Goal: Task Accomplishment & Management: Manage account settings

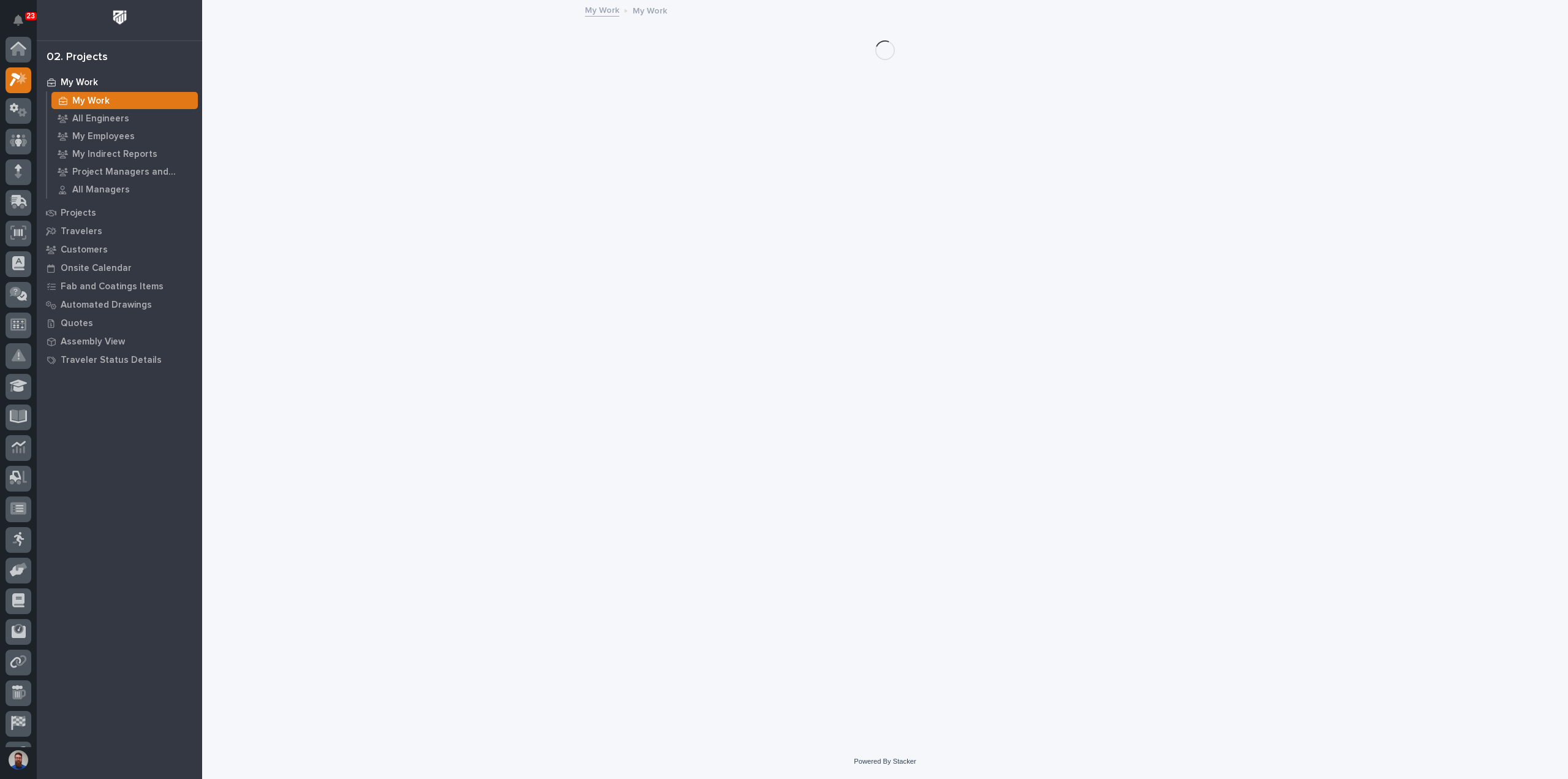
scroll to position [31, 0]
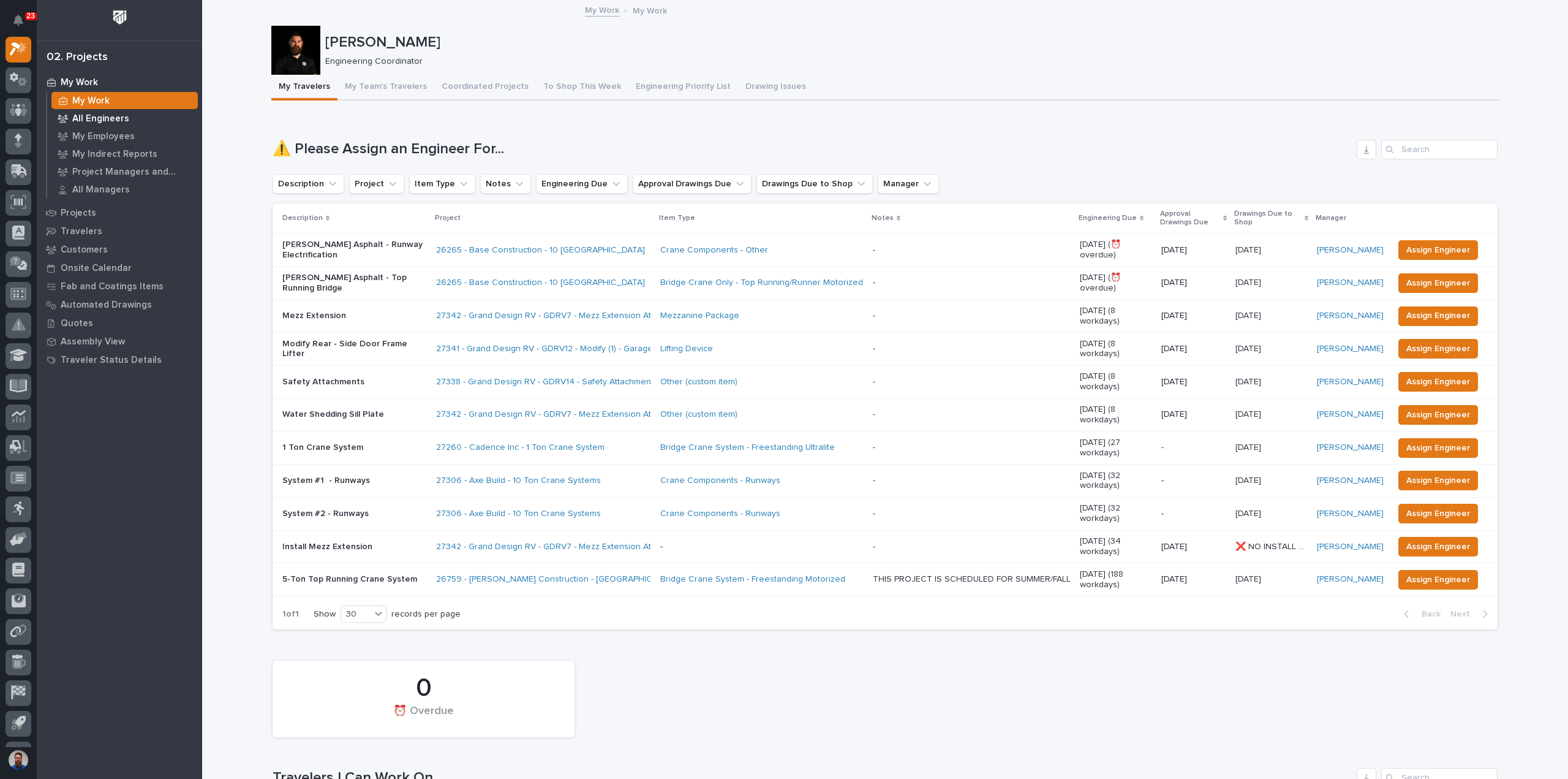
click at [102, 117] on p "All Engineers" at bounding box center [101, 119] width 57 height 11
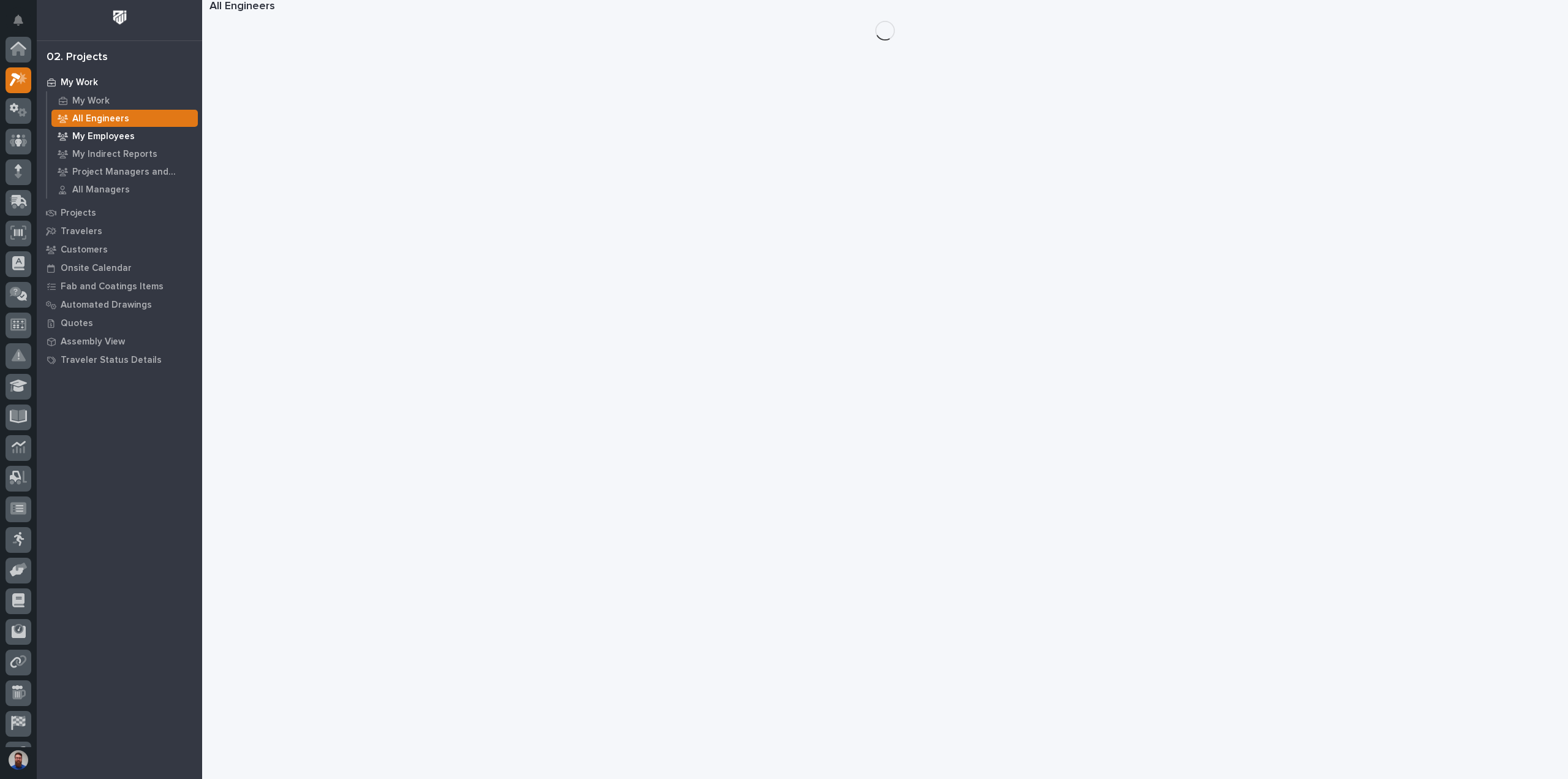
scroll to position [31, 0]
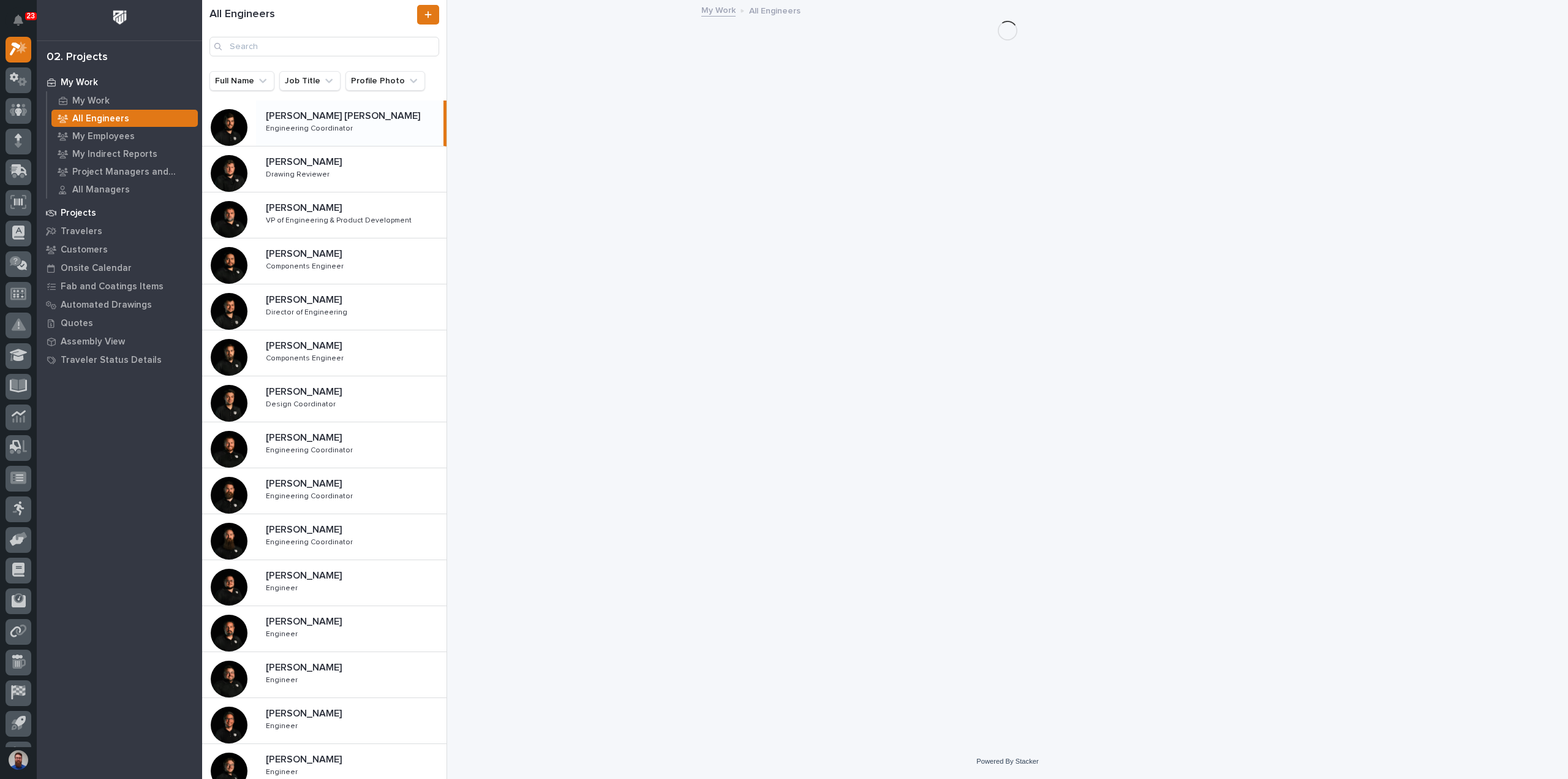
click at [87, 220] on div "Projects" at bounding box center [119, 213] width 159 height 17
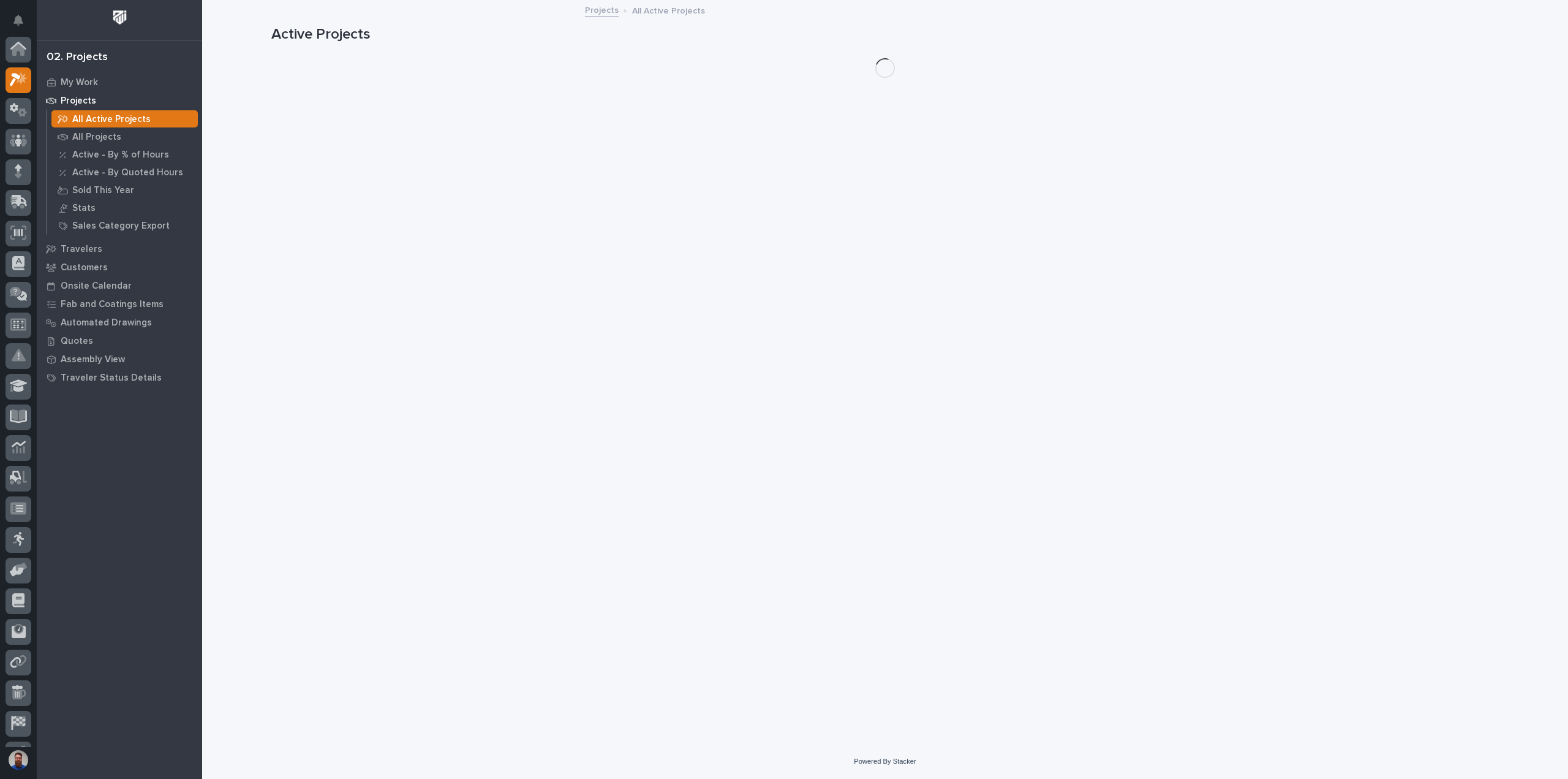
scroll to position [31, 0]
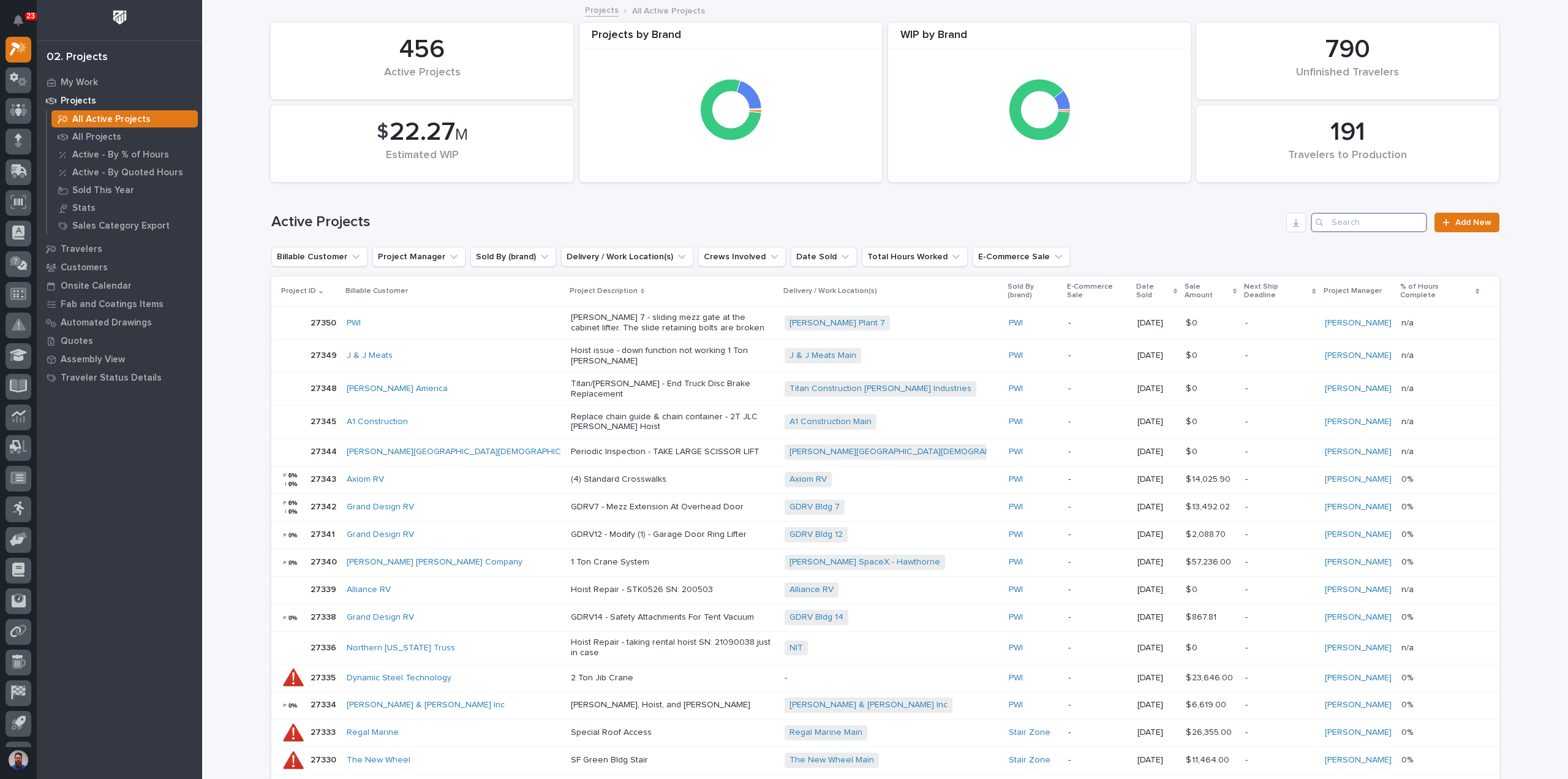
click at [1381, 218] on input "Search" at bounding box center [1369, 222] width 117 height 20
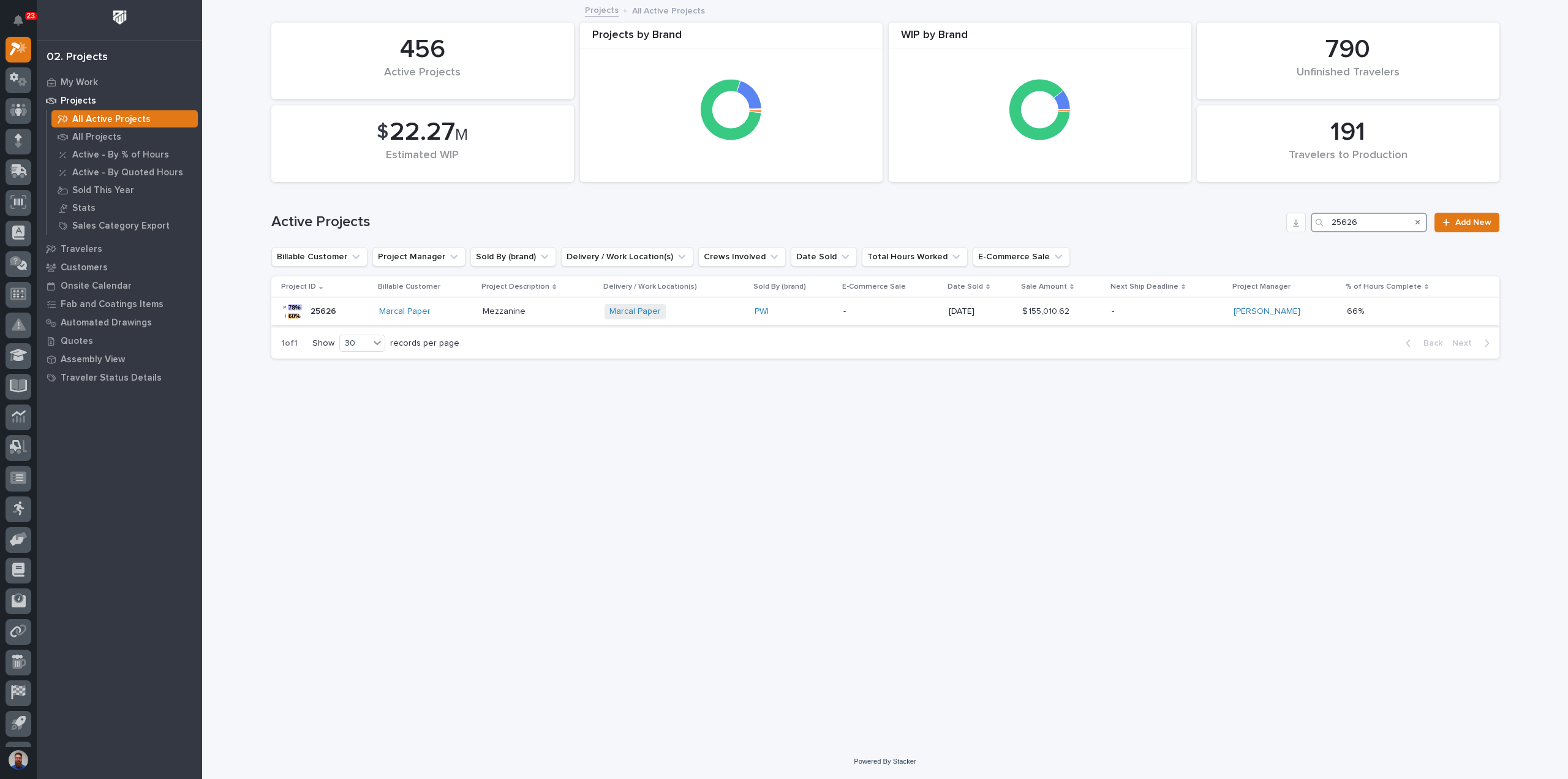
type input "25626"
click at [471, 315] on div "Marcal Paper" at bounding box center [427, 311] width 94 height 10
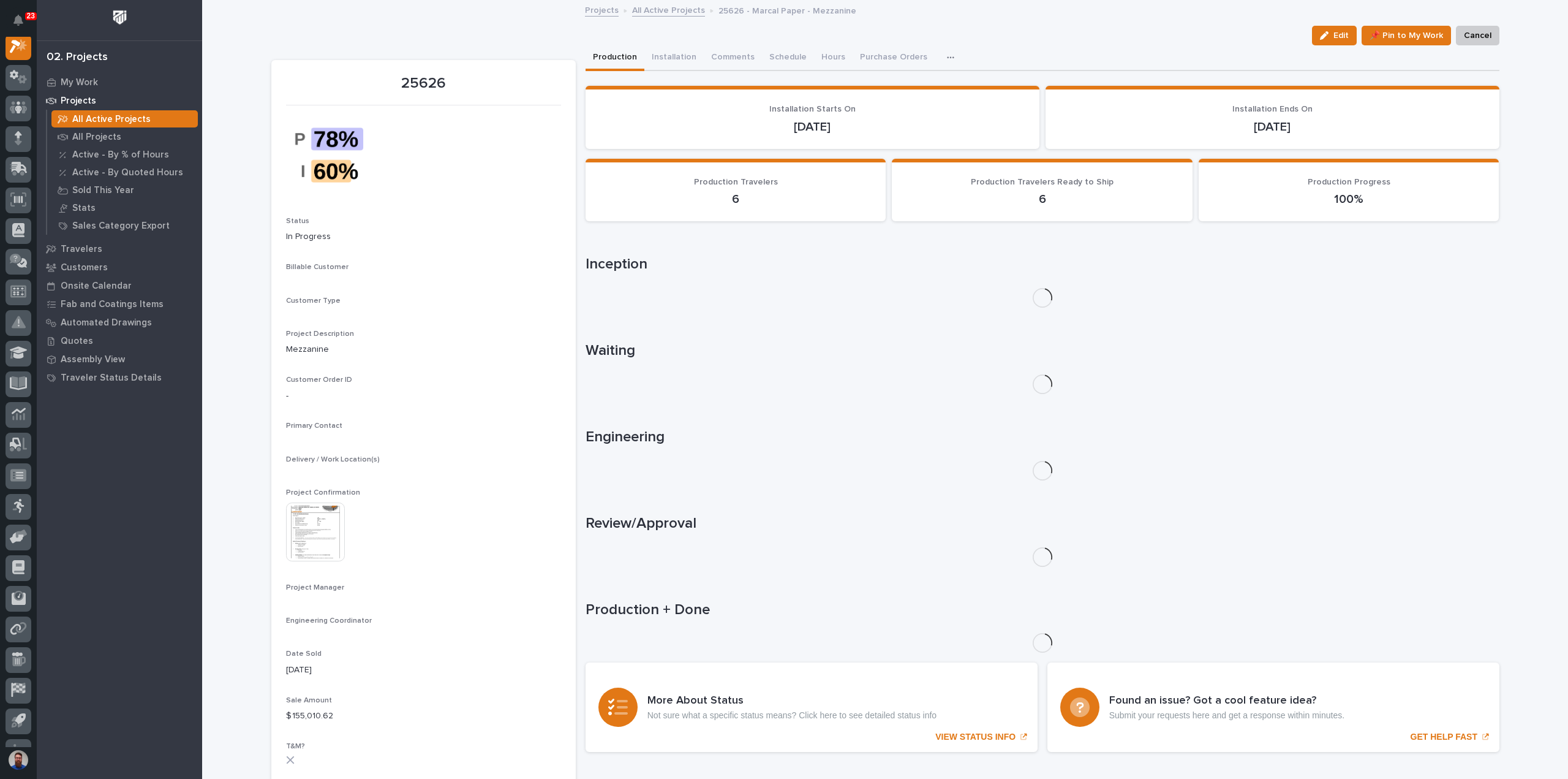
scroll to position [31, 0]
click at [703, 54] on button "Comments (25+)" at bounding box center [742, 57] width 78 height 25
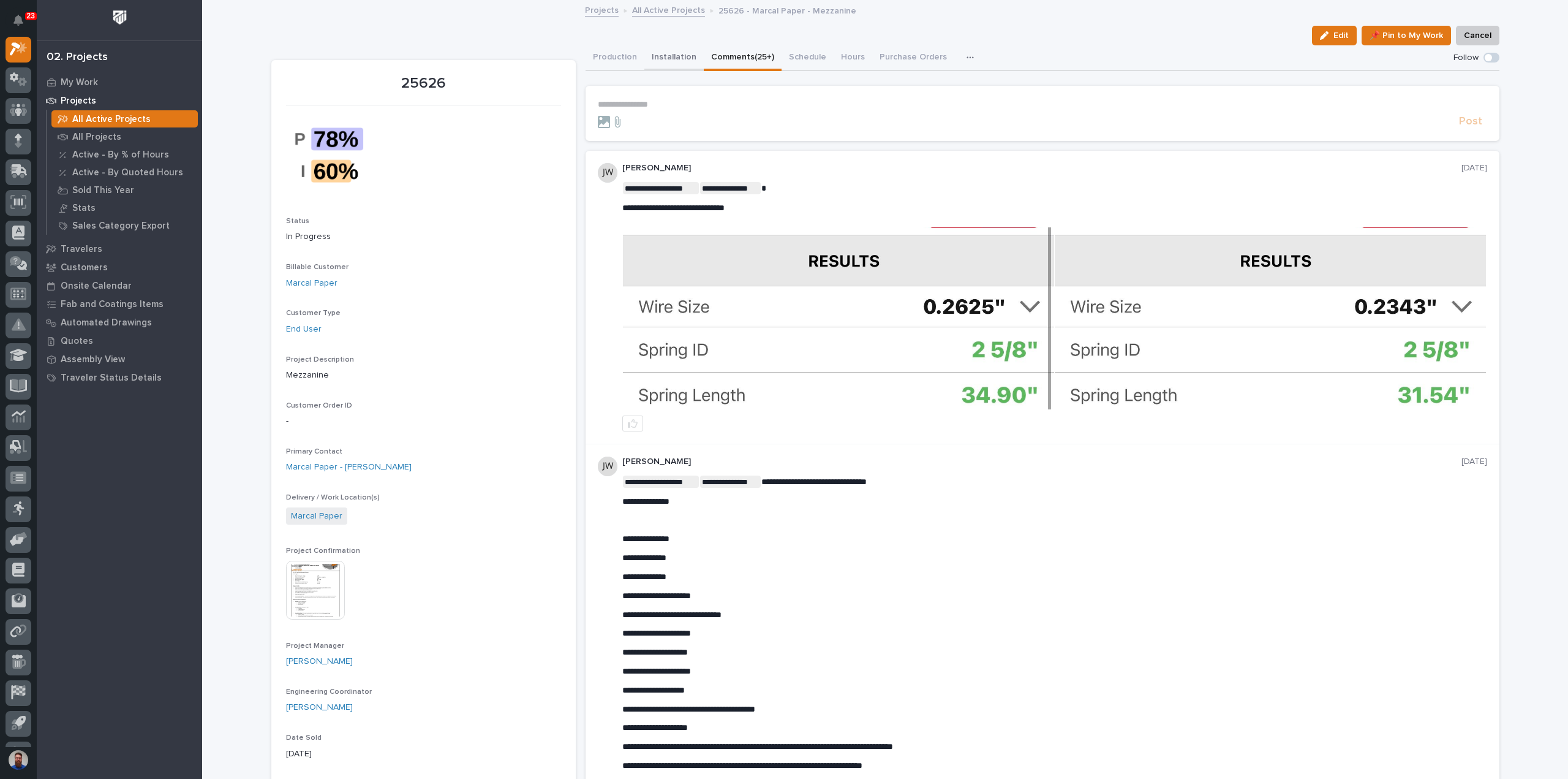
click at [672, 55] on button "Installation" at bounding box center [673, 57] width 59 height 25
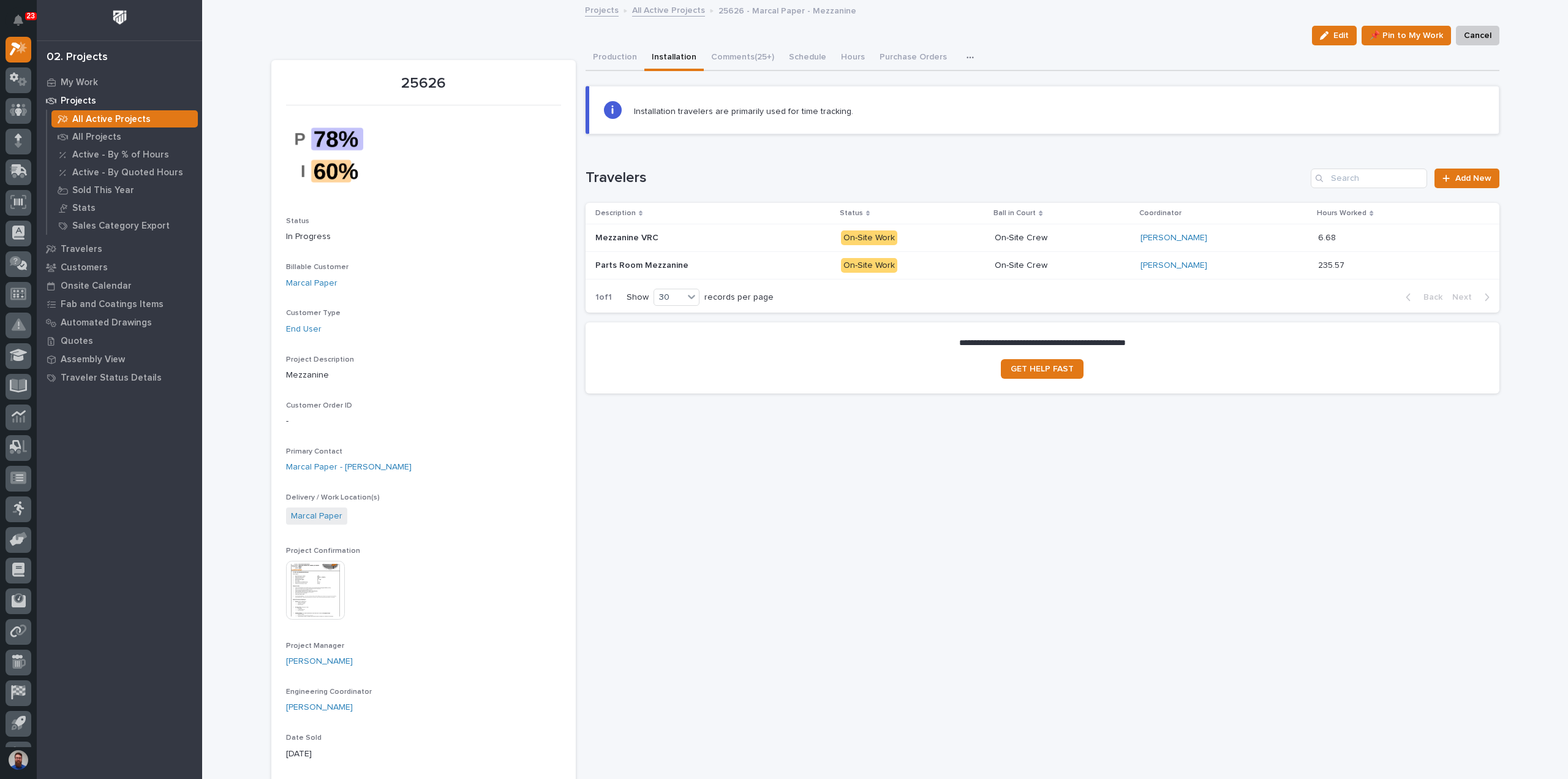
click at [344, 170] on img at bounding box center [332, 155] width 92 height 85
drag, startPoint x: 1118, startPoint y: 343, endPoint x: 935, endPoint y: 333, distance: 183.3
click at [935, 333] on section "**********" at bounding box center [1043, 357] width 914 height 71
click at [1053, 368] on span "GET HELP FAST" at bounding box center [1042, 368] width 63 height 8
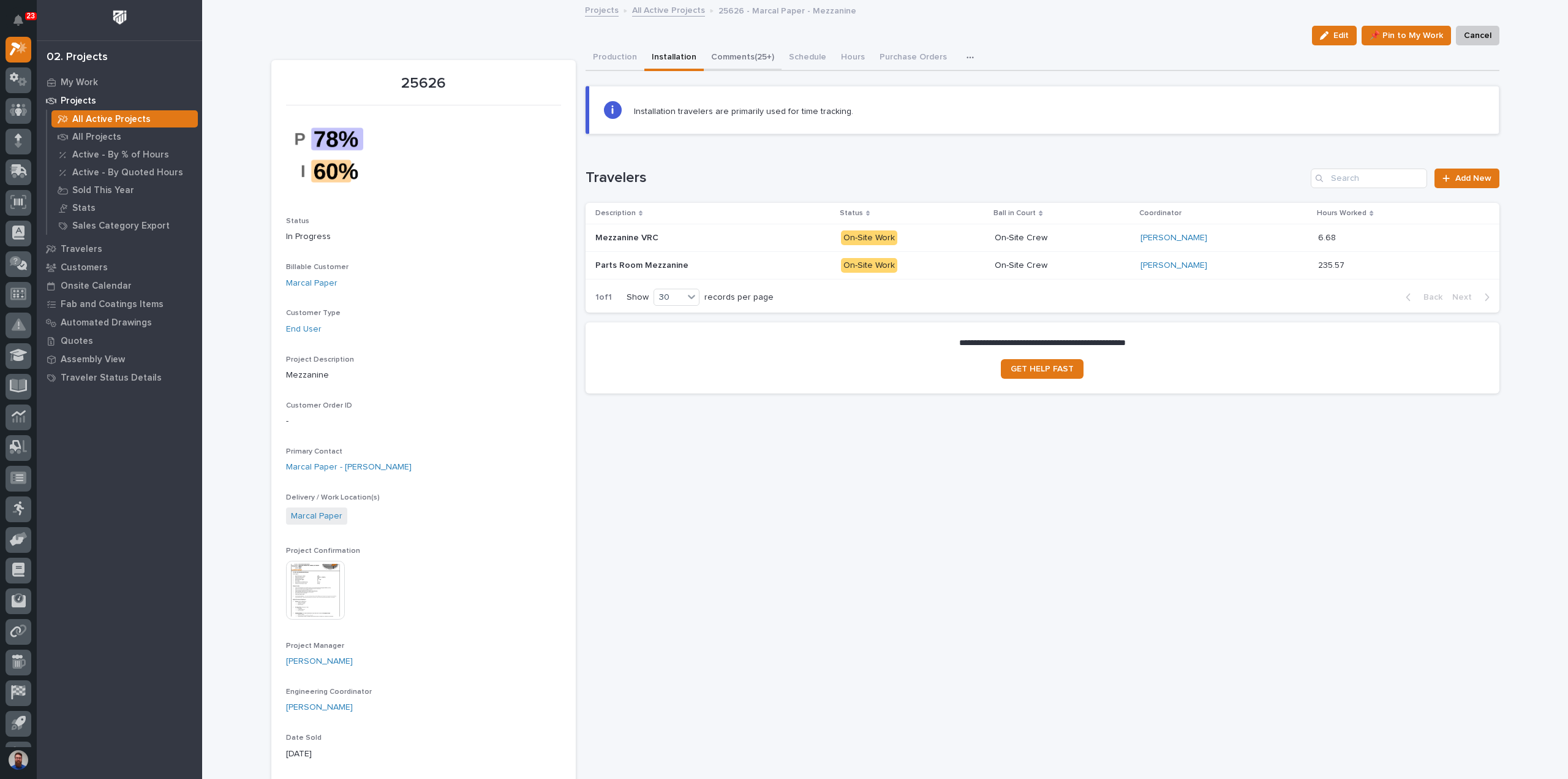
click at [717, 54] on button "Comments (25+)" at bounding box center [742, 57] width 78 height 25
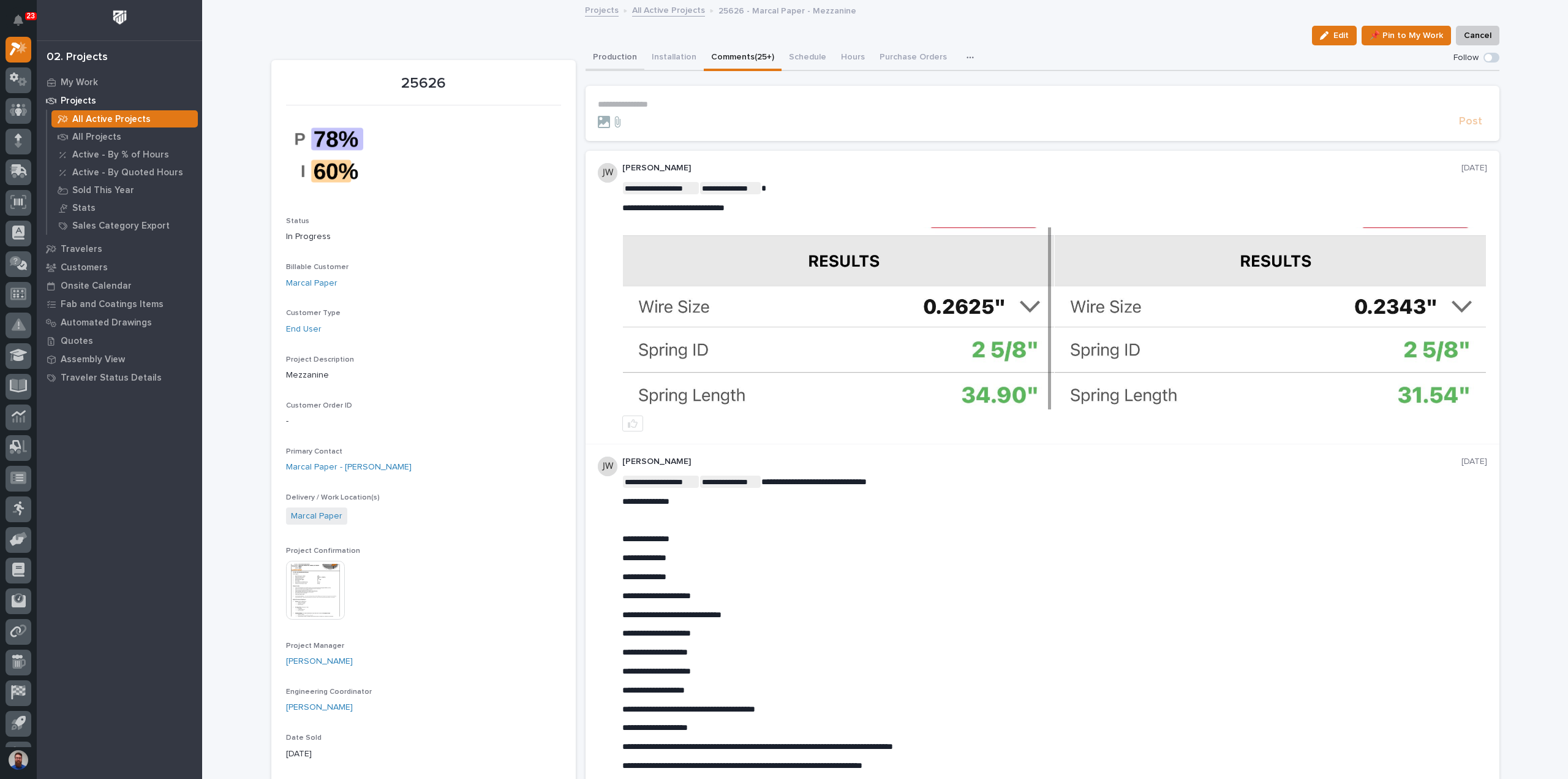
click at [606, 56] on button "Production" at bounding box center [615, 57] width 58 height 25
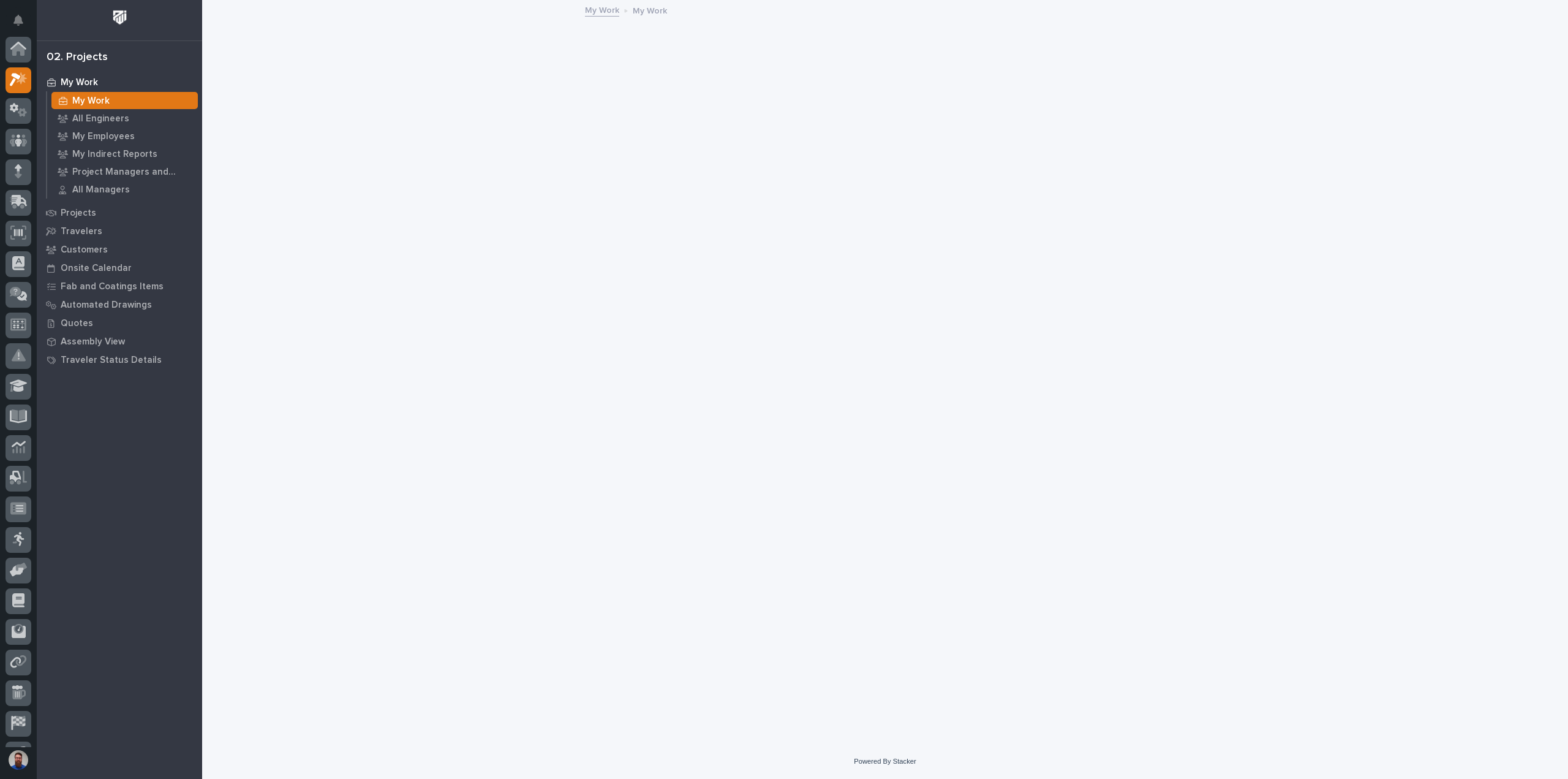
scroll to position [31, 0]
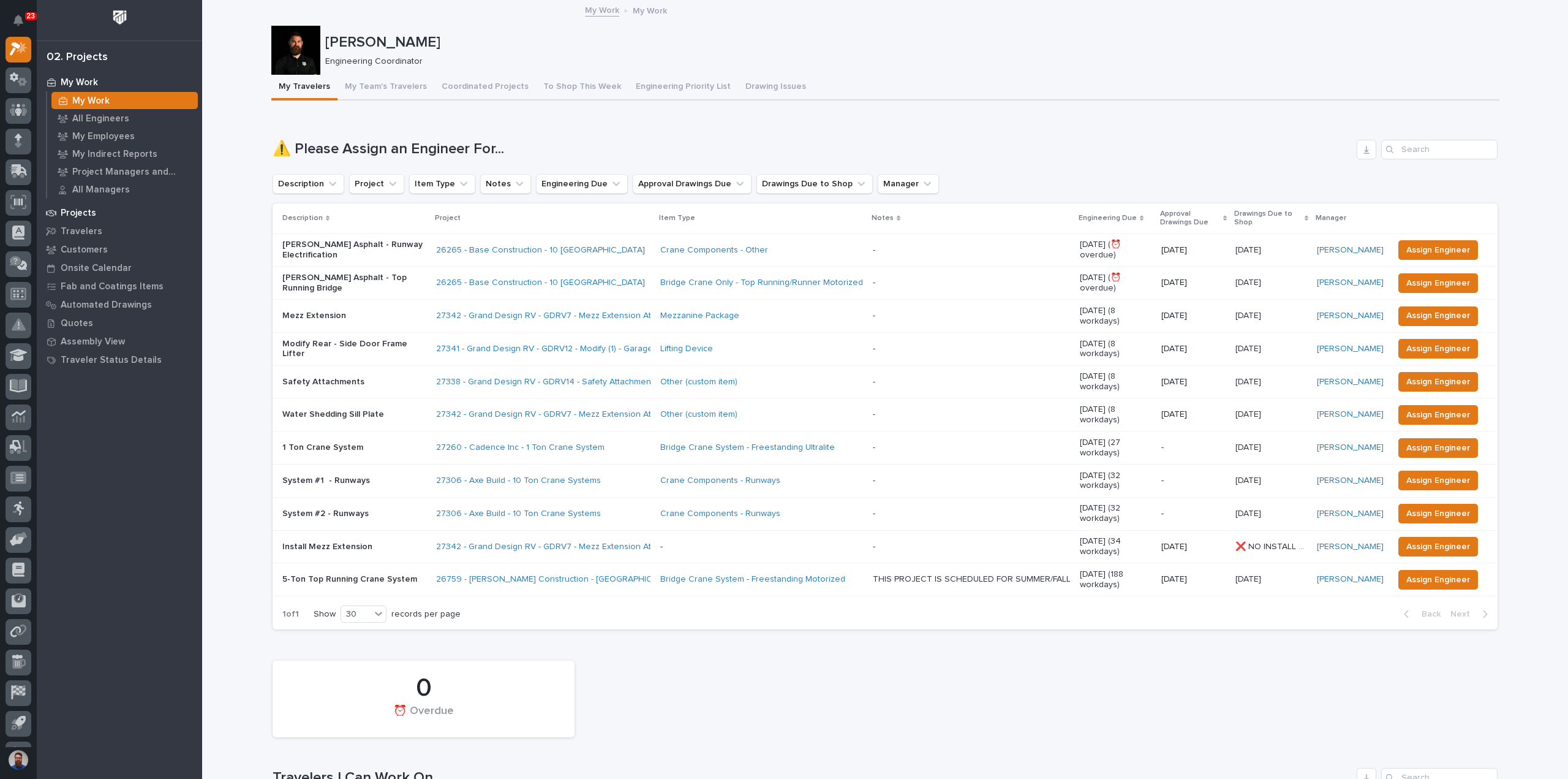
click at [89, 211] on p "Projects" at bounding box center [78, 214] width 36 height 11
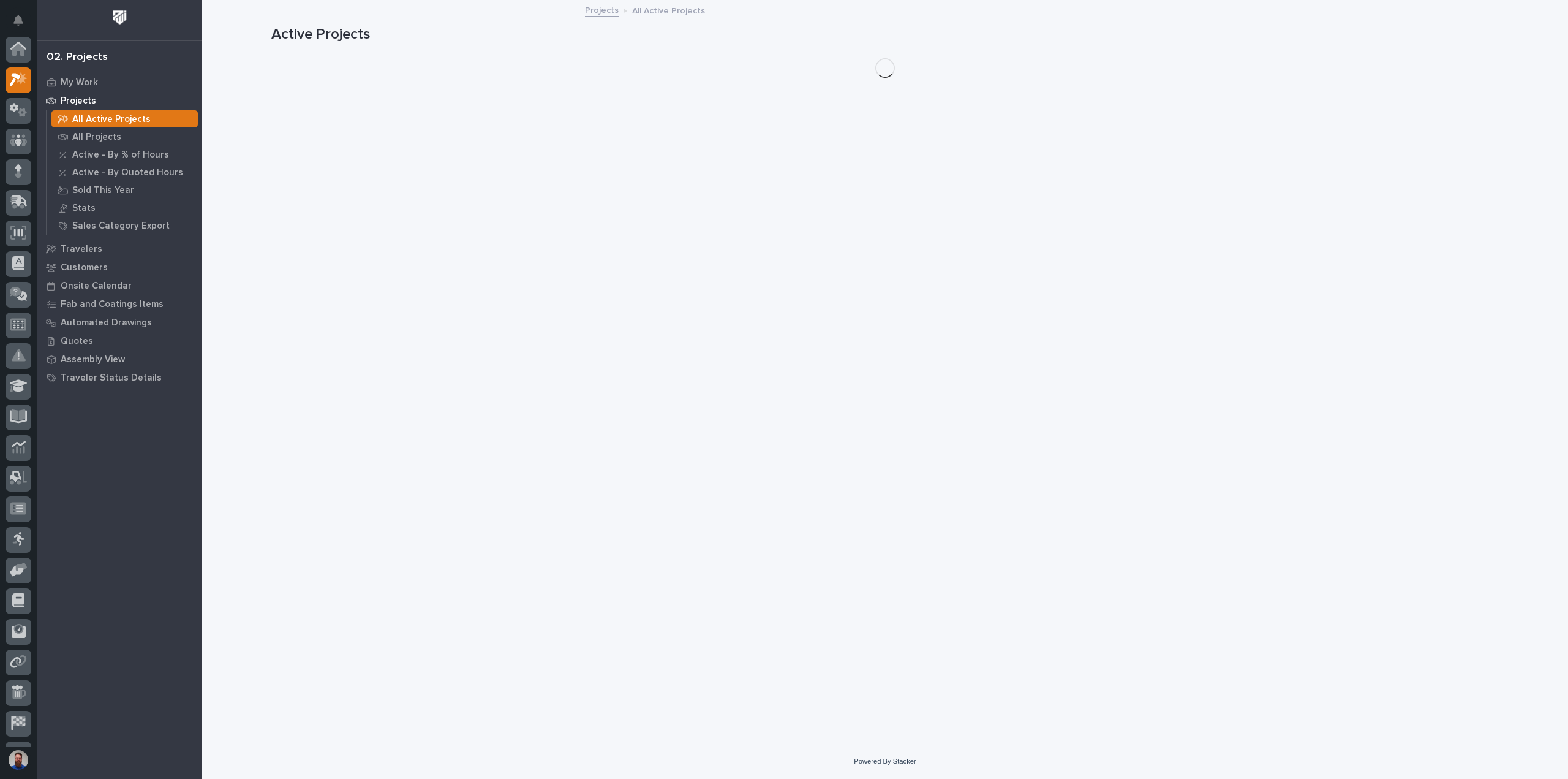
scroll to position [31, 0]
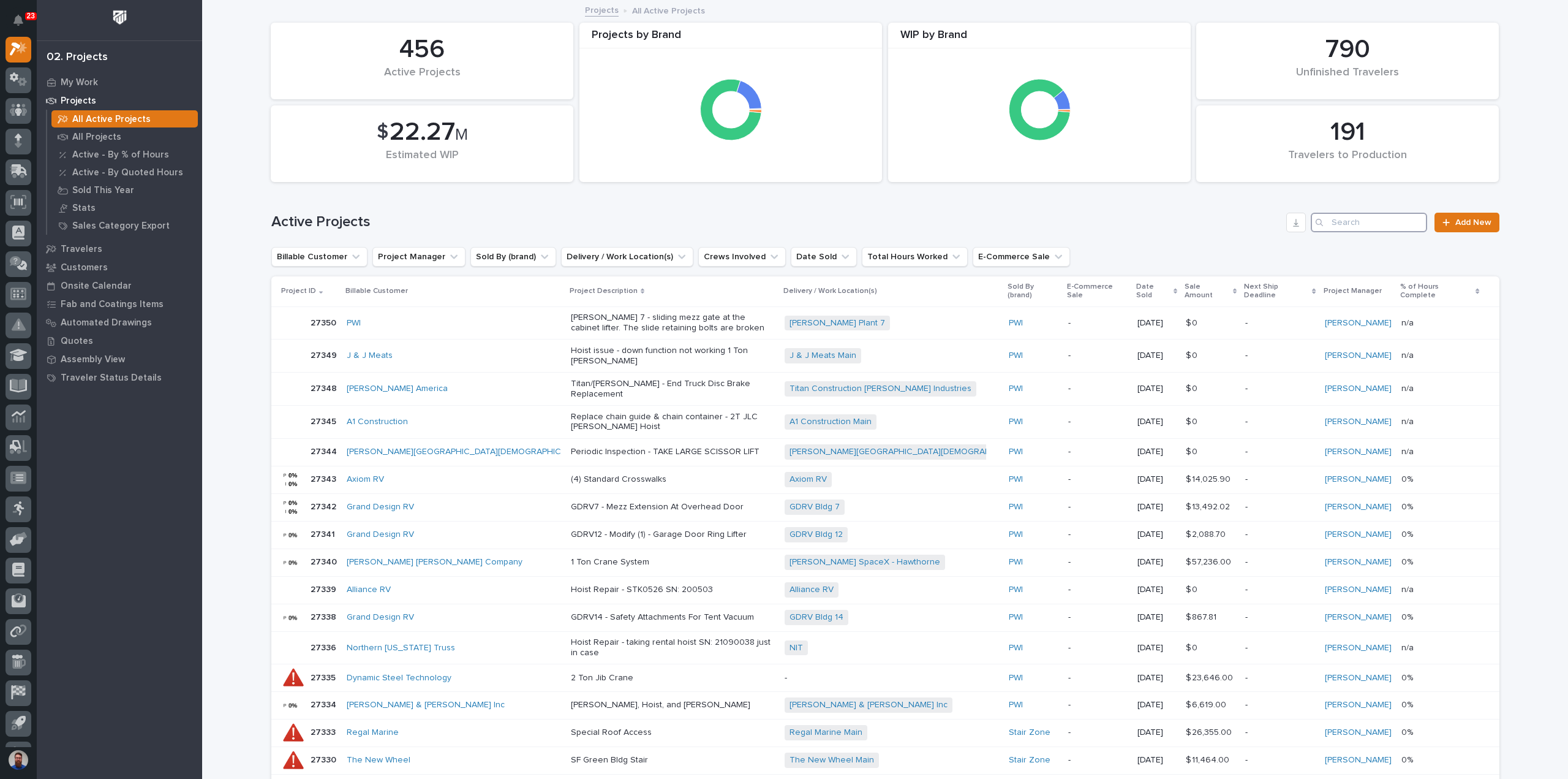
click at [1361, 219] on input "Search" at bounding box center [1369, 222] width 117 height 20
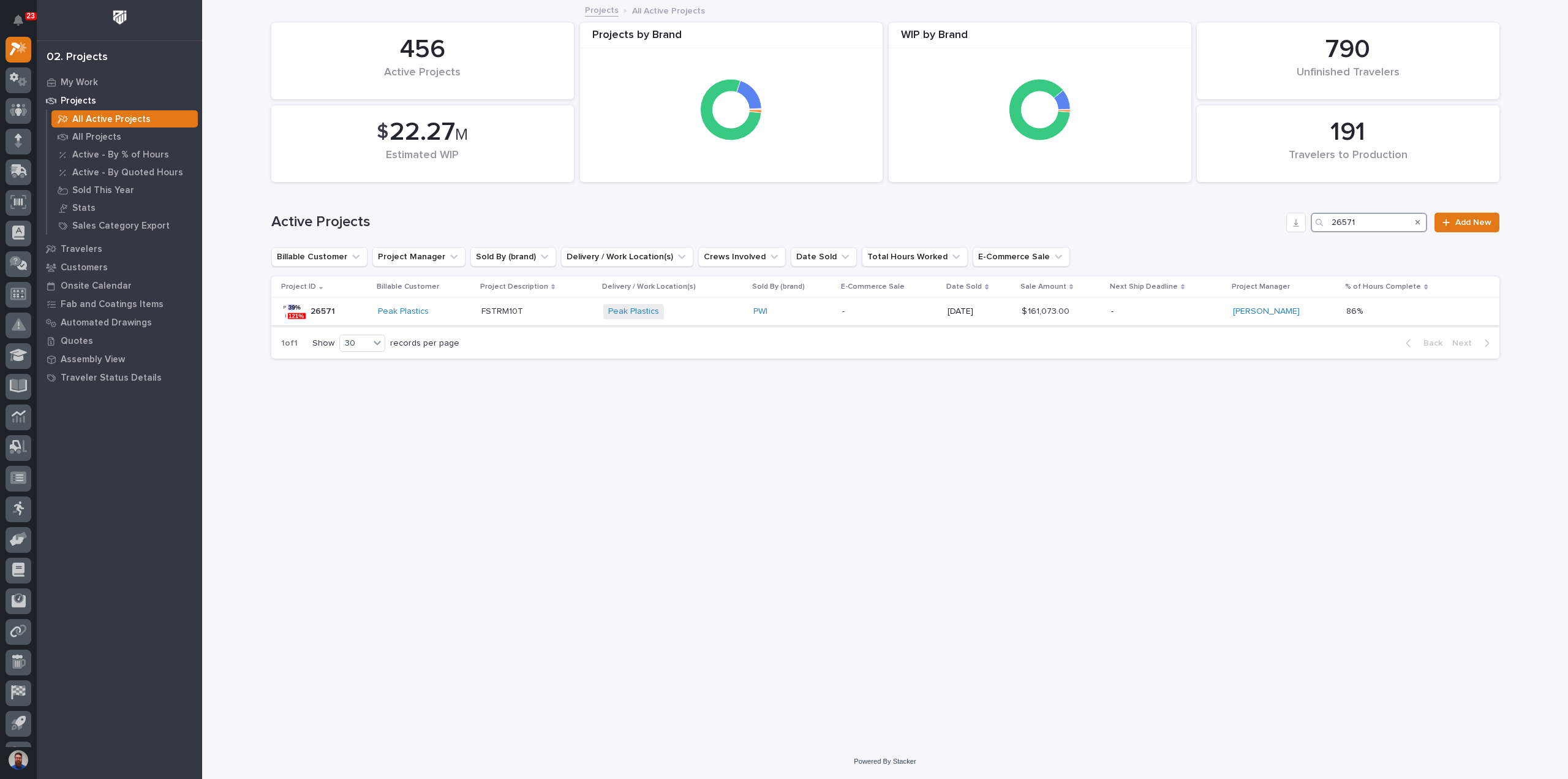
type input "26571"
click at [471, 318] on div "Peak Plastics" at bounding box center [425, 311] width 94 height 20
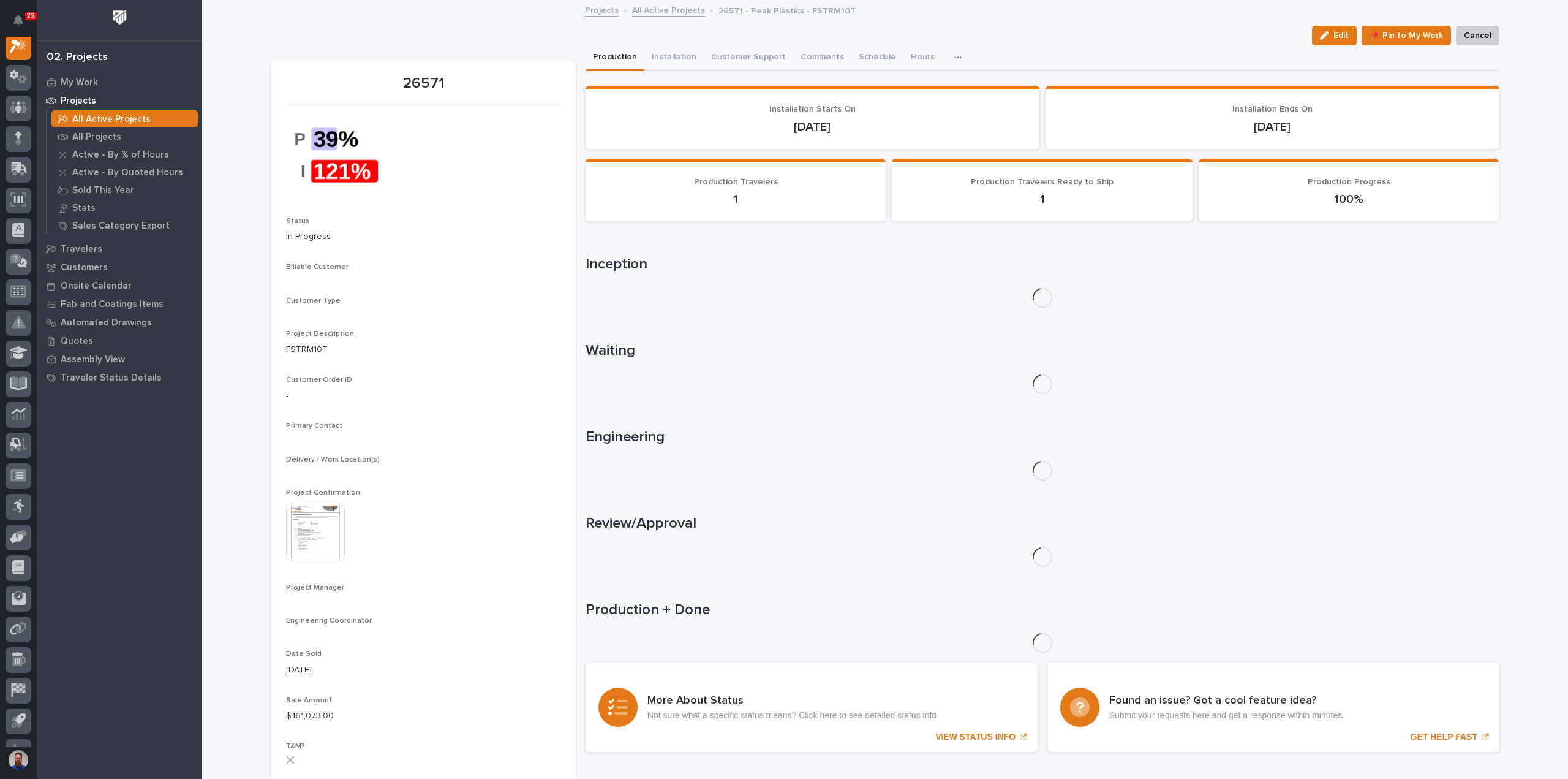
scroll to position [31, 0]
click at [829, 52] on button "Comments (8)" at bounding box center [827, 57] width 69 height 25
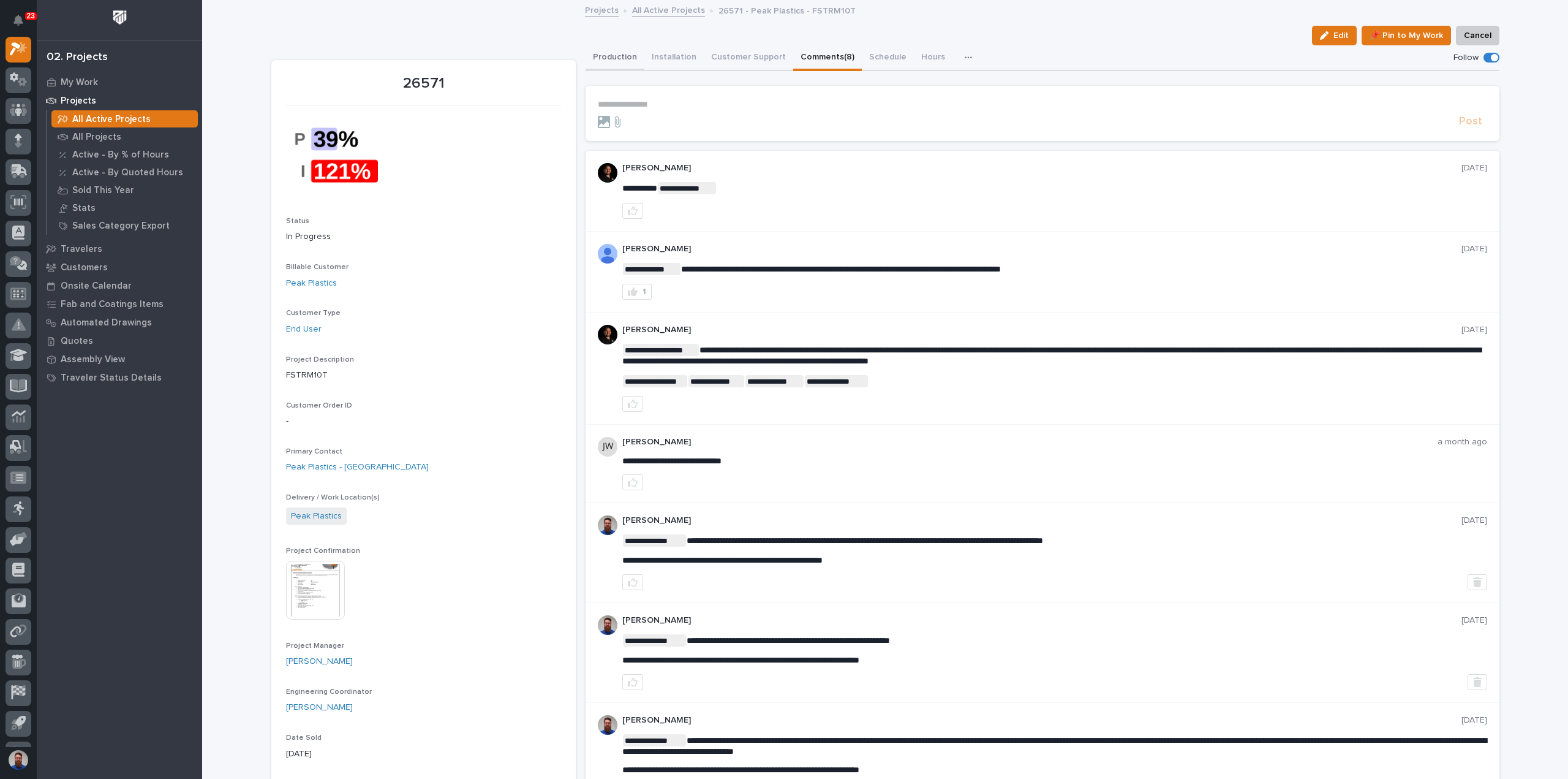
click at [586, 56] on button "Production" at bounding box center [615, 57] width 58 height 25
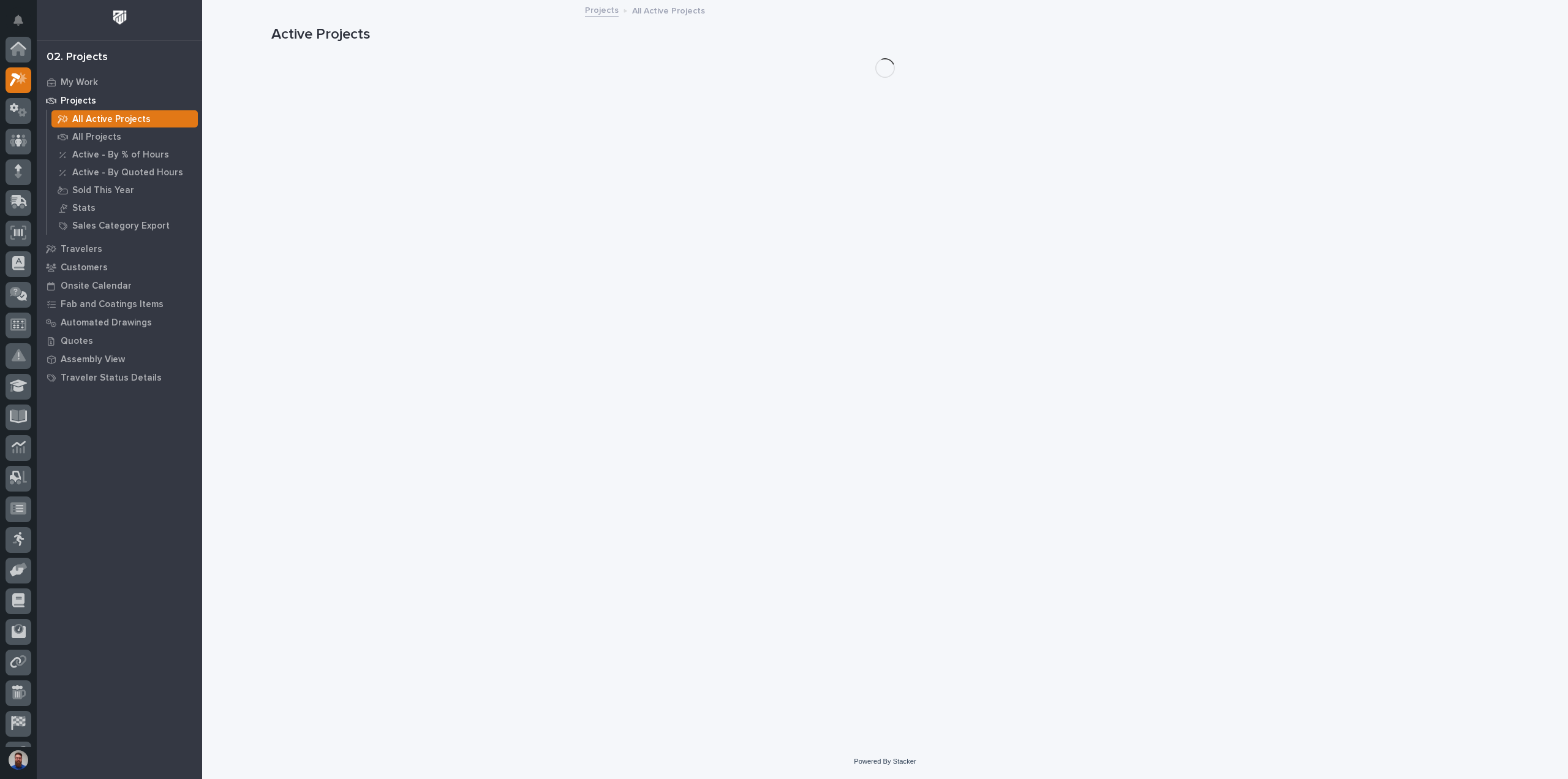
scroll to position [33, 0]
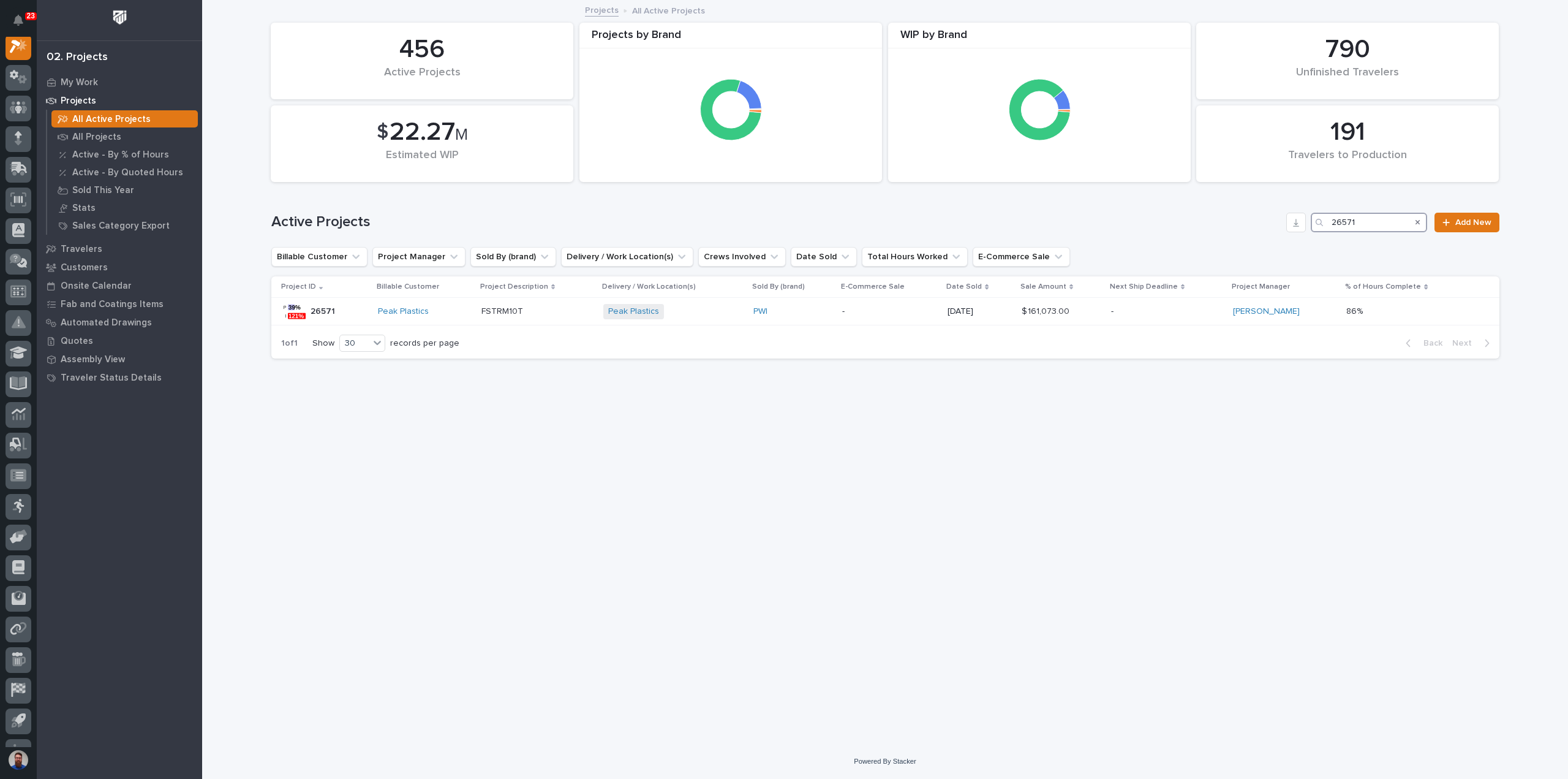
click at [1380, 228] on input "26571" at bounding box center [1369, 222] width 117 height 20
type input "26574"
click at [512, 316] on div "Service Storage International" at bounding box center [438, 311] width 148 height 10
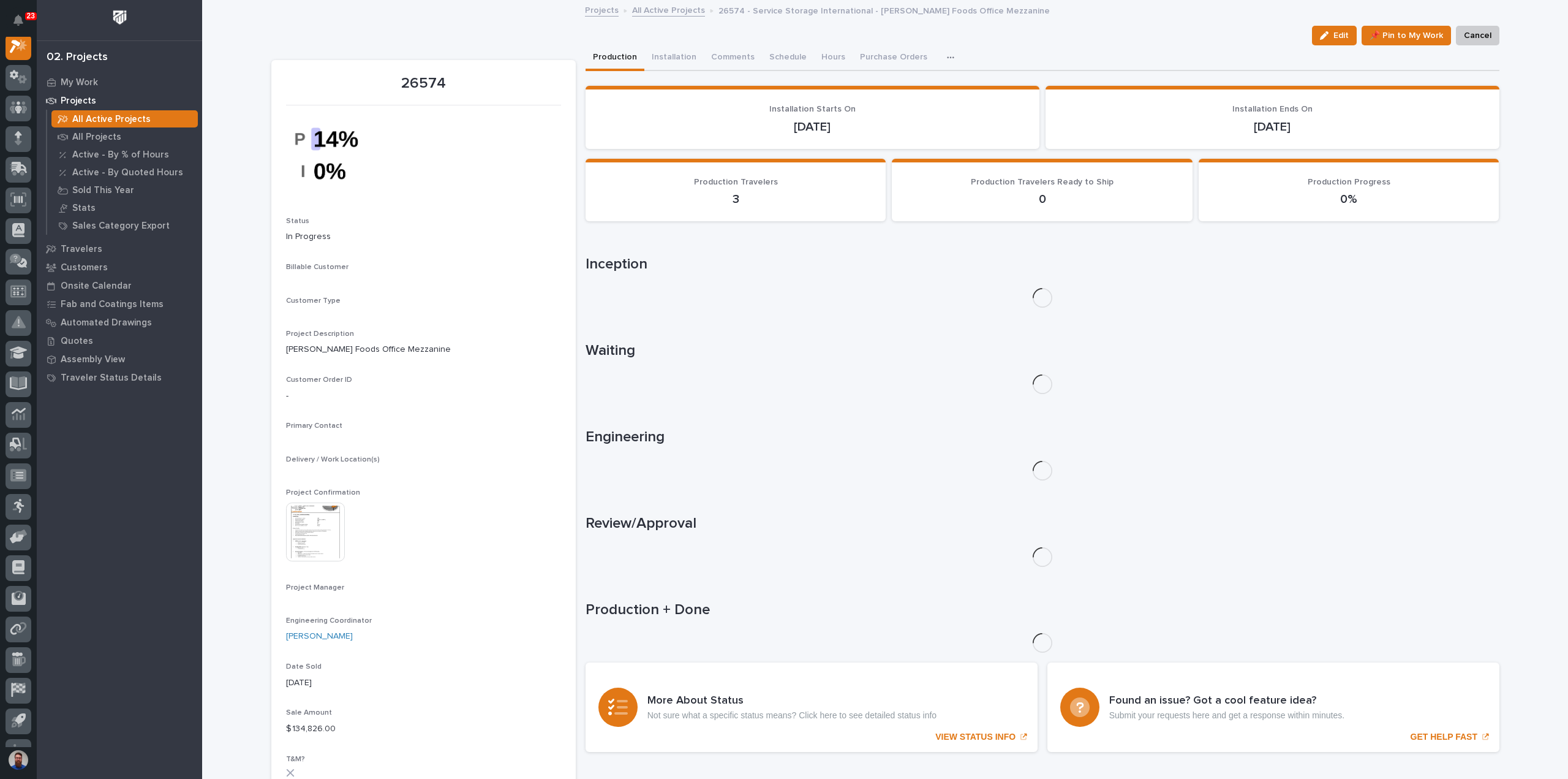
scroll to position [31, 0]
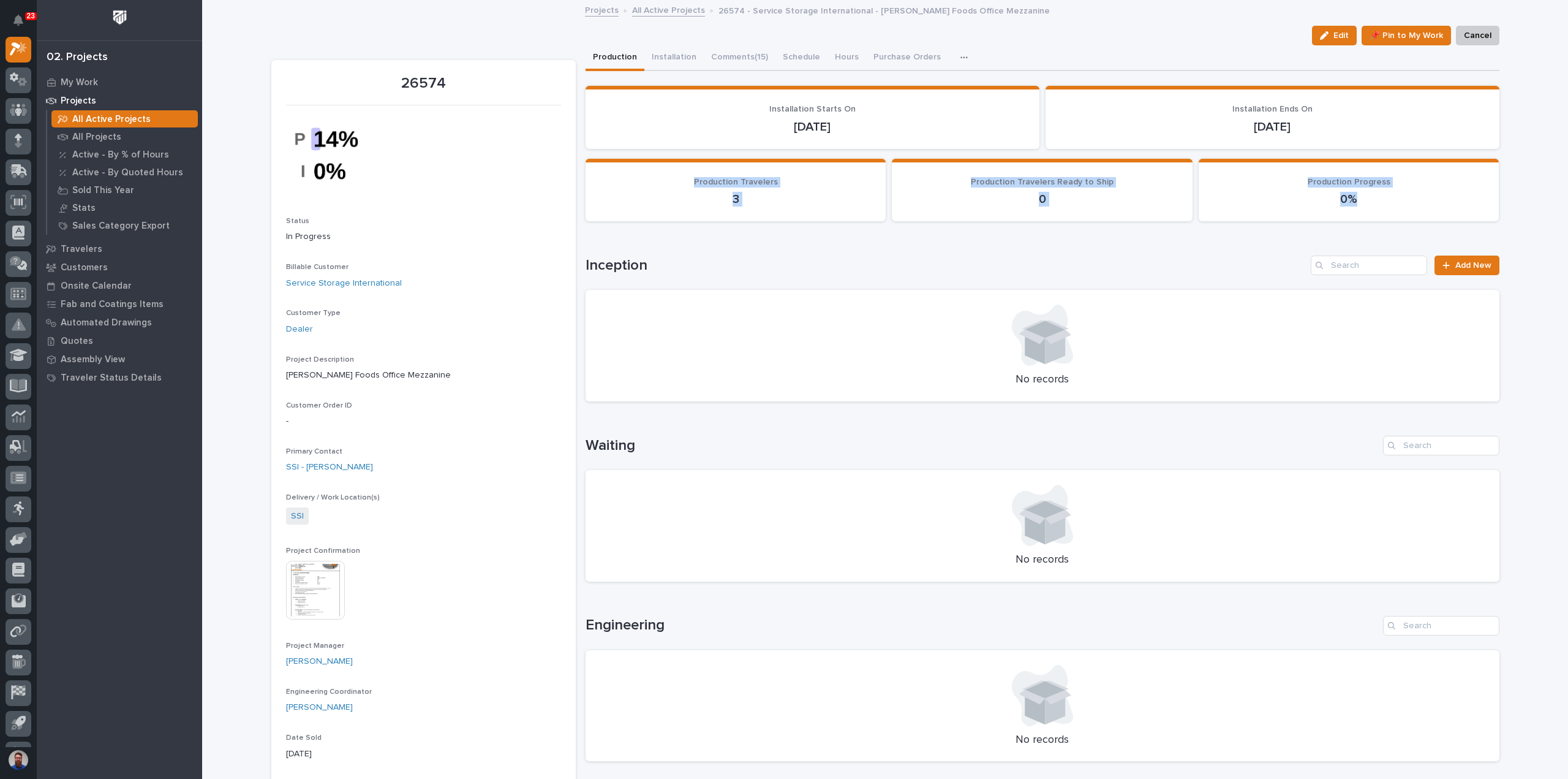
drag, startPoint x: 683, startPoint y: 173, endPoint x: 1381, endPoint y: 205, distance: 698.7
click at [1381, 205] on div "Production Travelers 3 Production Travelers Ready to Ship 0 Production Progress…" at bounding box center [1043, 189] width 914 height 63
click at [1381, 204] on p "0%" at bounding box center [1350, 200] width 271 height 15
drag, startPoint x: 1388, startPoint y: 200, endPoint x: 649, endPoint y: 182, distance: 739.2
click at [649, 182] on div "Production Travelers 3 Production Travelers Ready to Ship 0 Production Progress…" at bounding box center [1043, 189] width 914 height 63
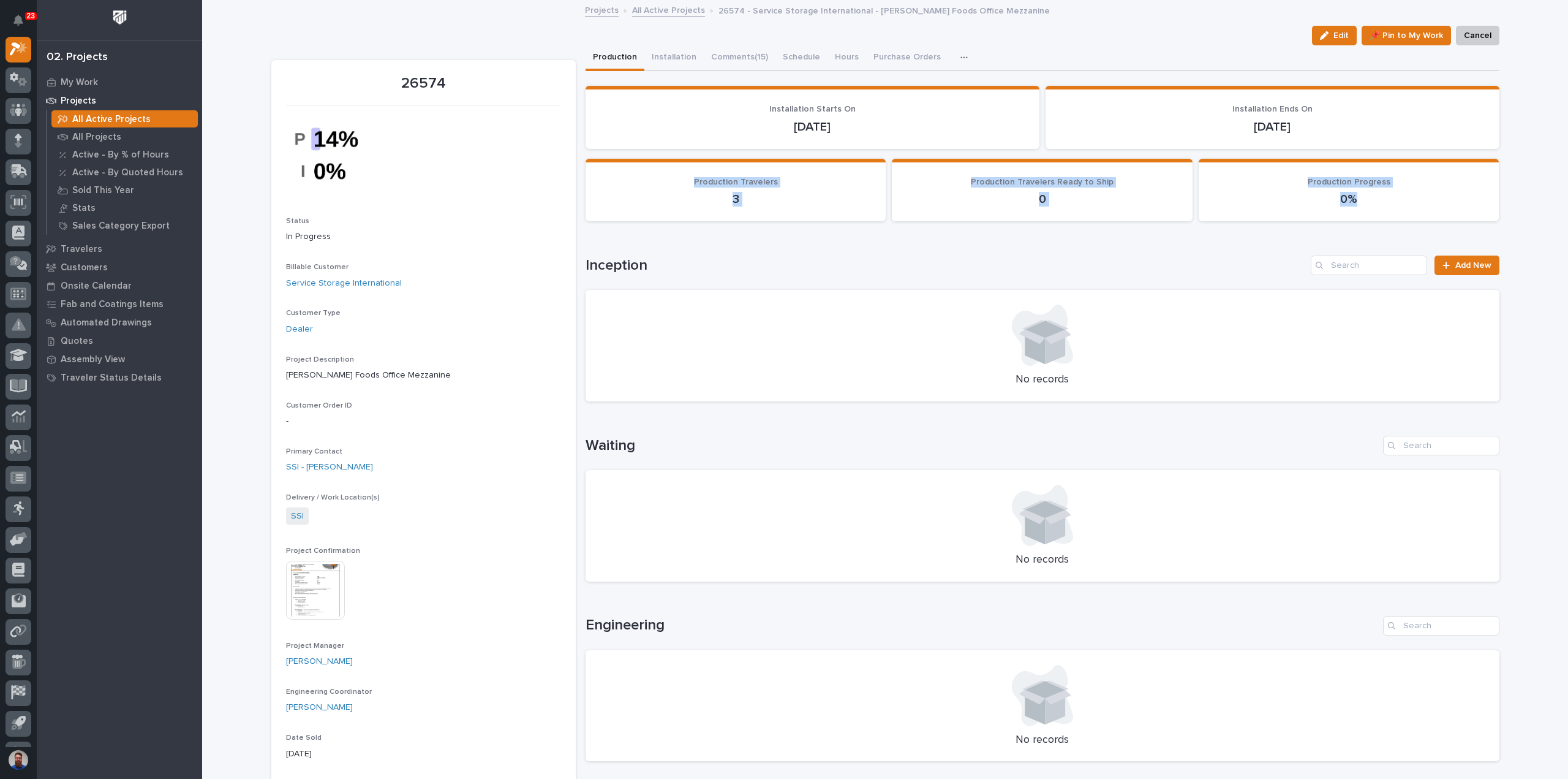
click at [648, 182] on p "Production Travelers" at bounding box center [736, 182] width 271 height 10
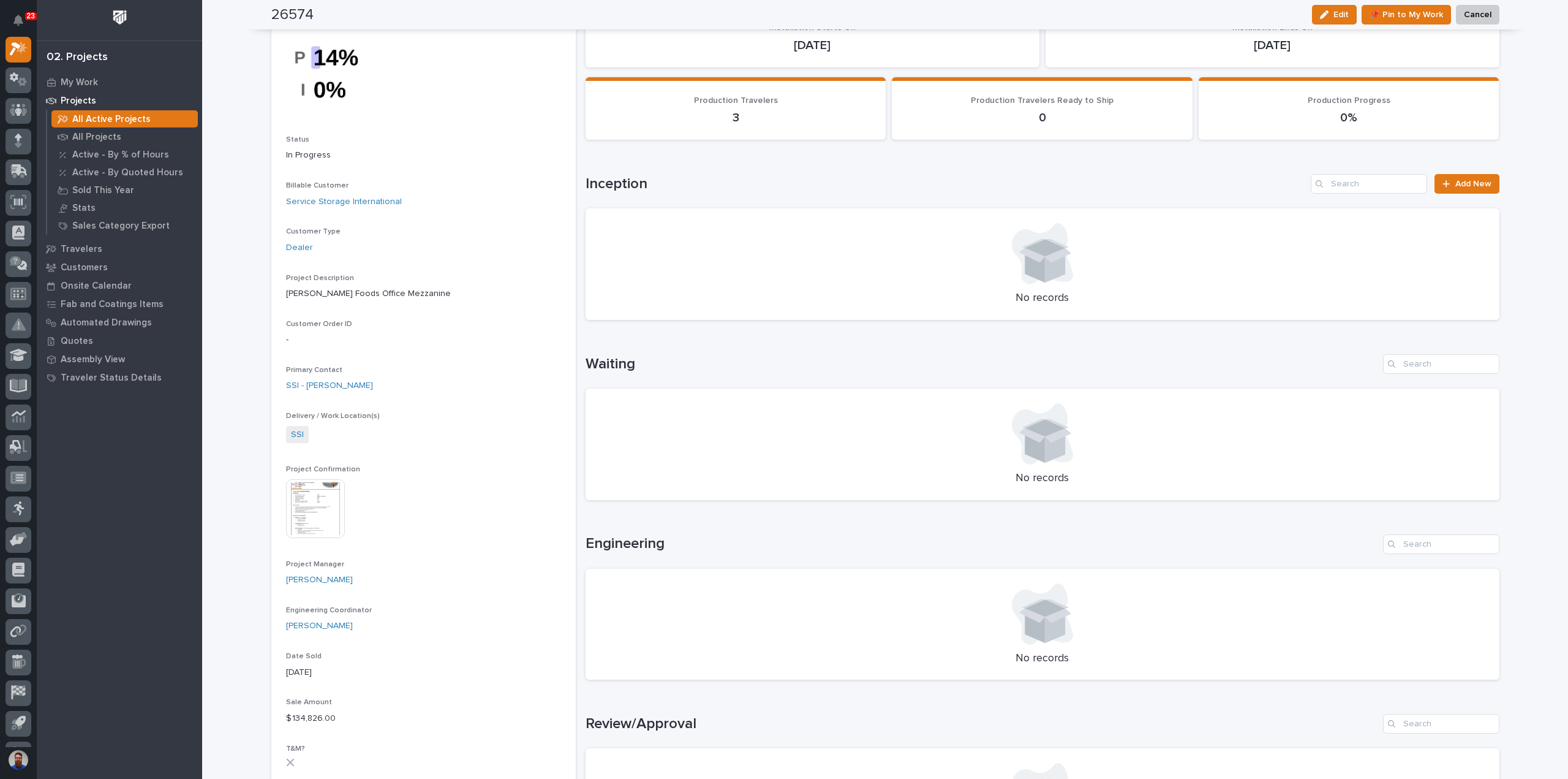
scroll to position [0, 0]
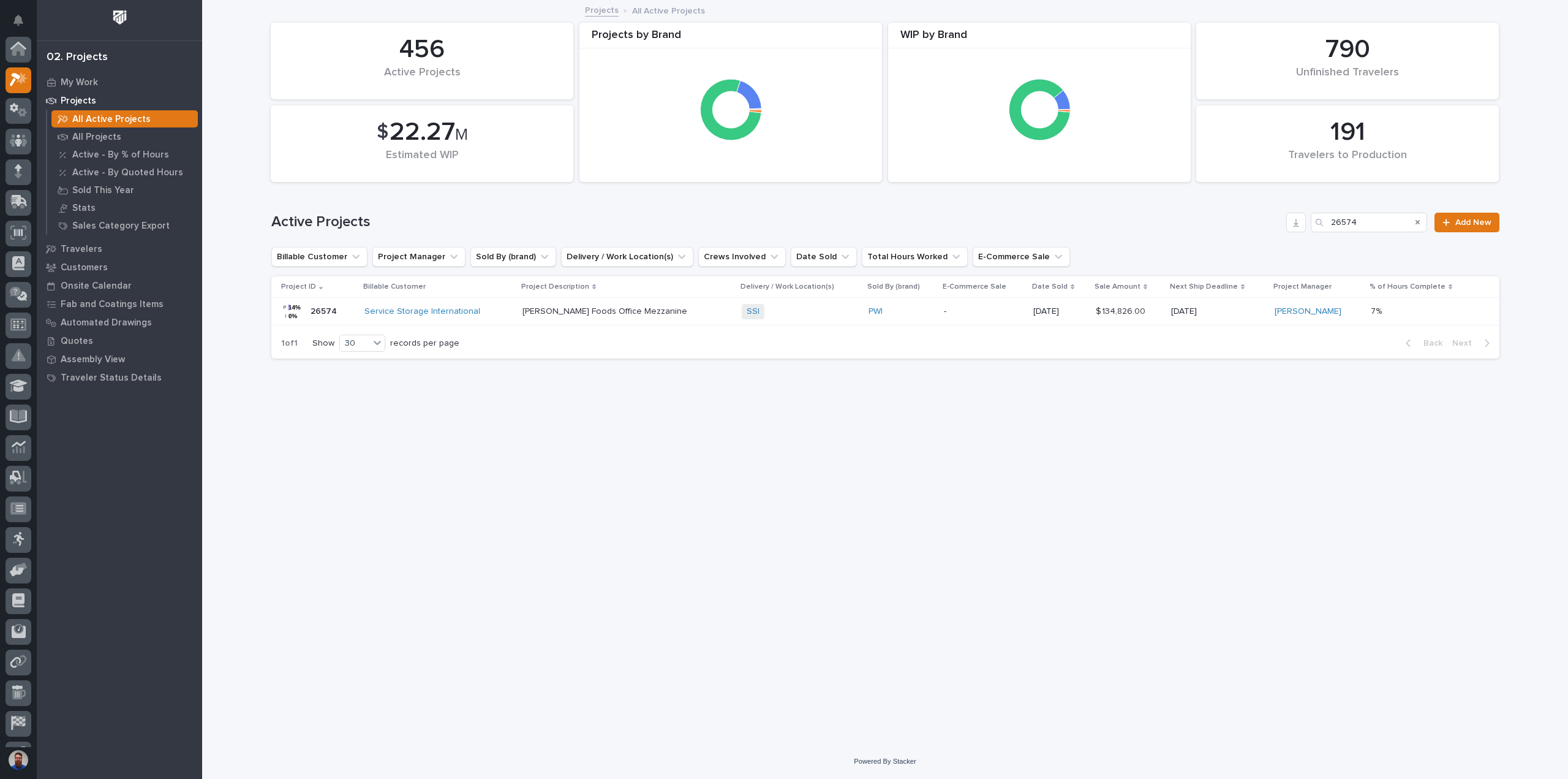
scroll to position [33, 0]
drag, startPoint x: 1377, startPoint y: 222, endPoint x: 1346, endPoint y: 245, distance: 38.6
click at [1346, 245] on div "Active Projects 26574 Add New" at bounding box center [885, 218] width 1228 height 58
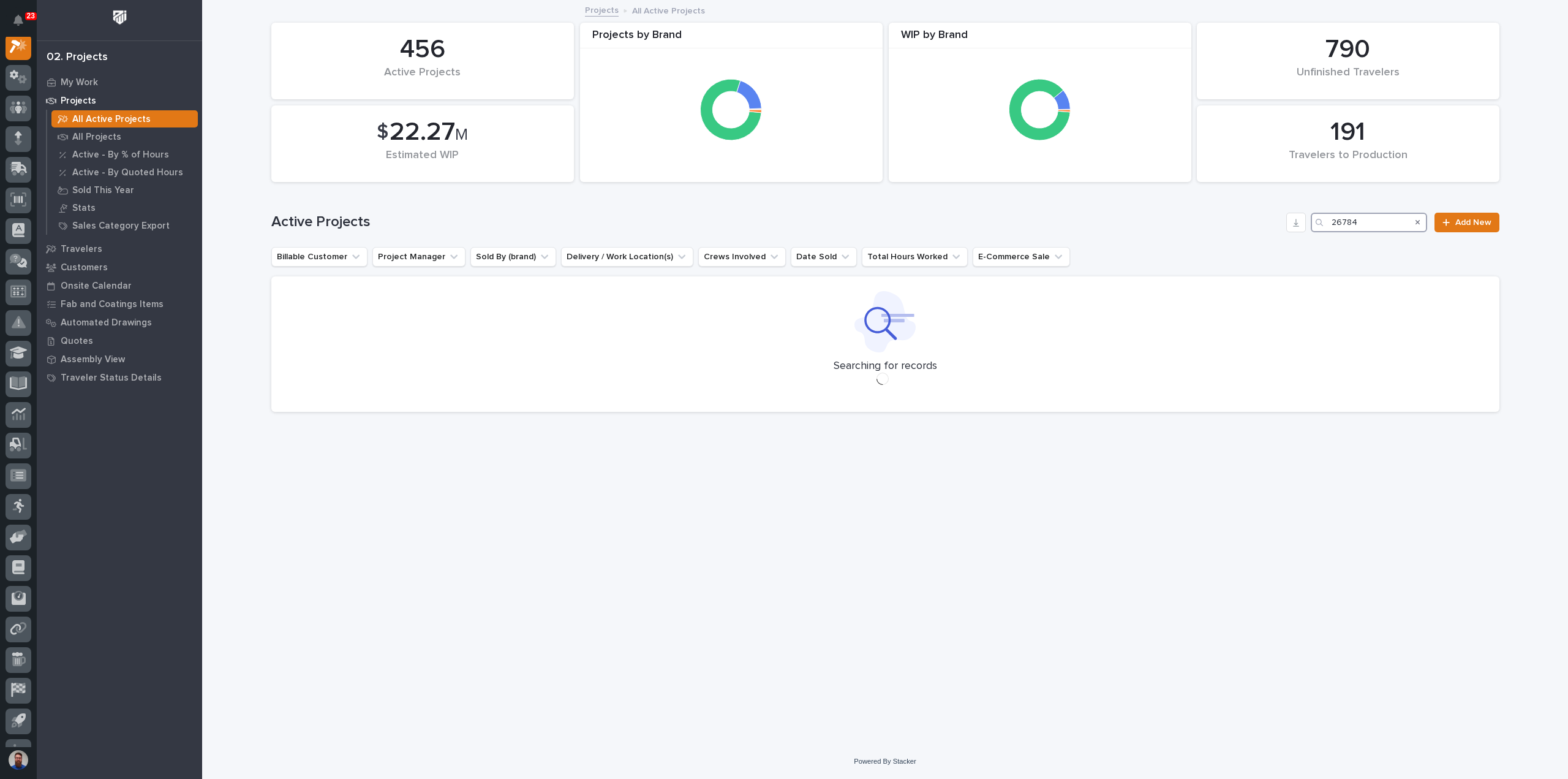
scroll to position [31, 0]
type input "26784"
click at [1374, 473] on div "Loading... Saving… Loading... Saving… 191 Travelers to Production 456 Active Pr…" at bounding box center [885, 357] width 1240 height 712
click at [1416, 221] on icon "Search" at bounding box center [1417, 222] width 5 height 8
click at [1238, 520] on div "Loading... Saving… Loading... Saving… 191 Travelers to Production 456 Active Pr…" at bounding box center [885, 357] width 1240 height 712
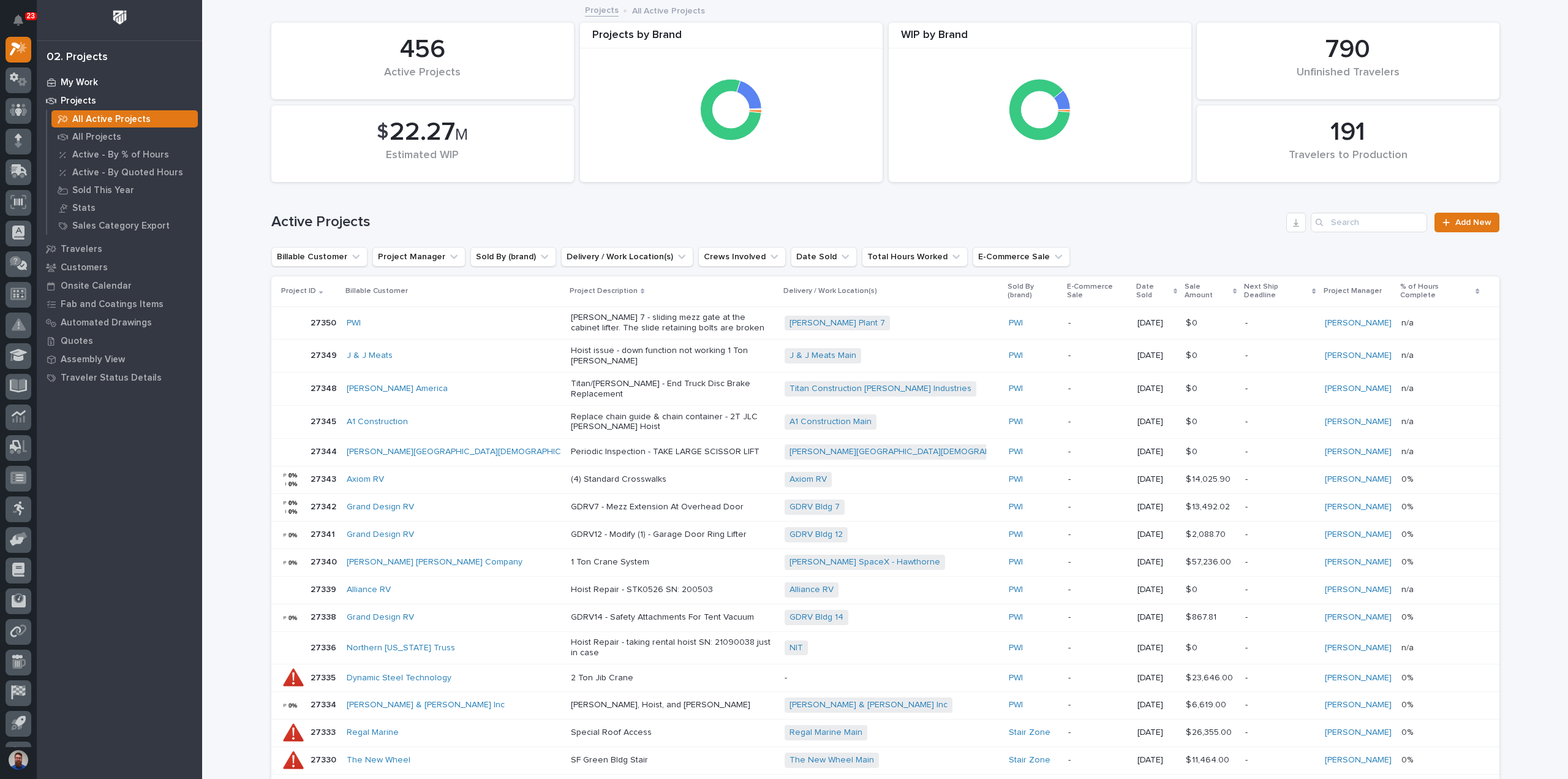
click at [83, 77] on p "My Work" at bounding box center [79, 83] width 38 height 11
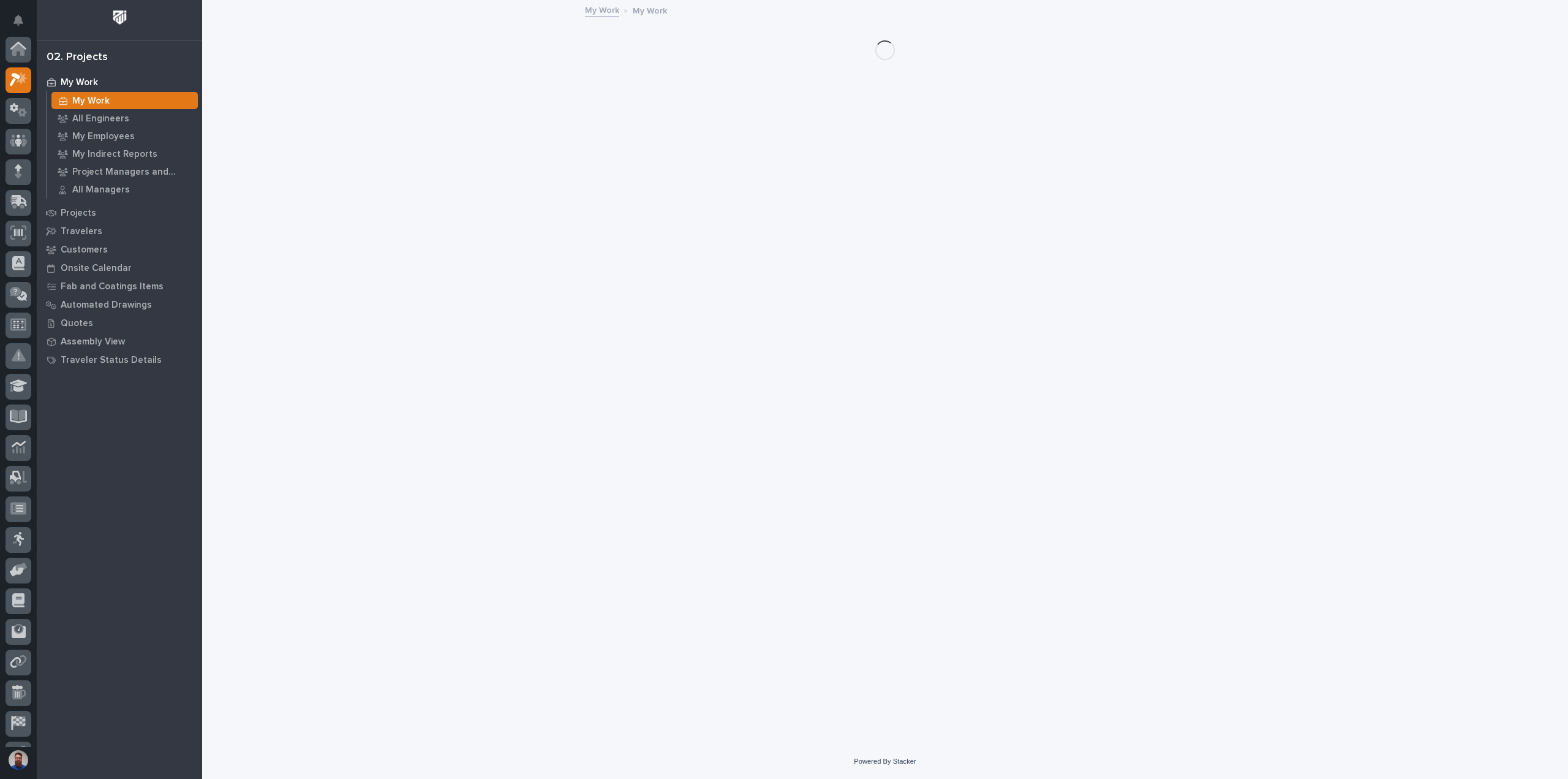
scroll to position [31, 0]
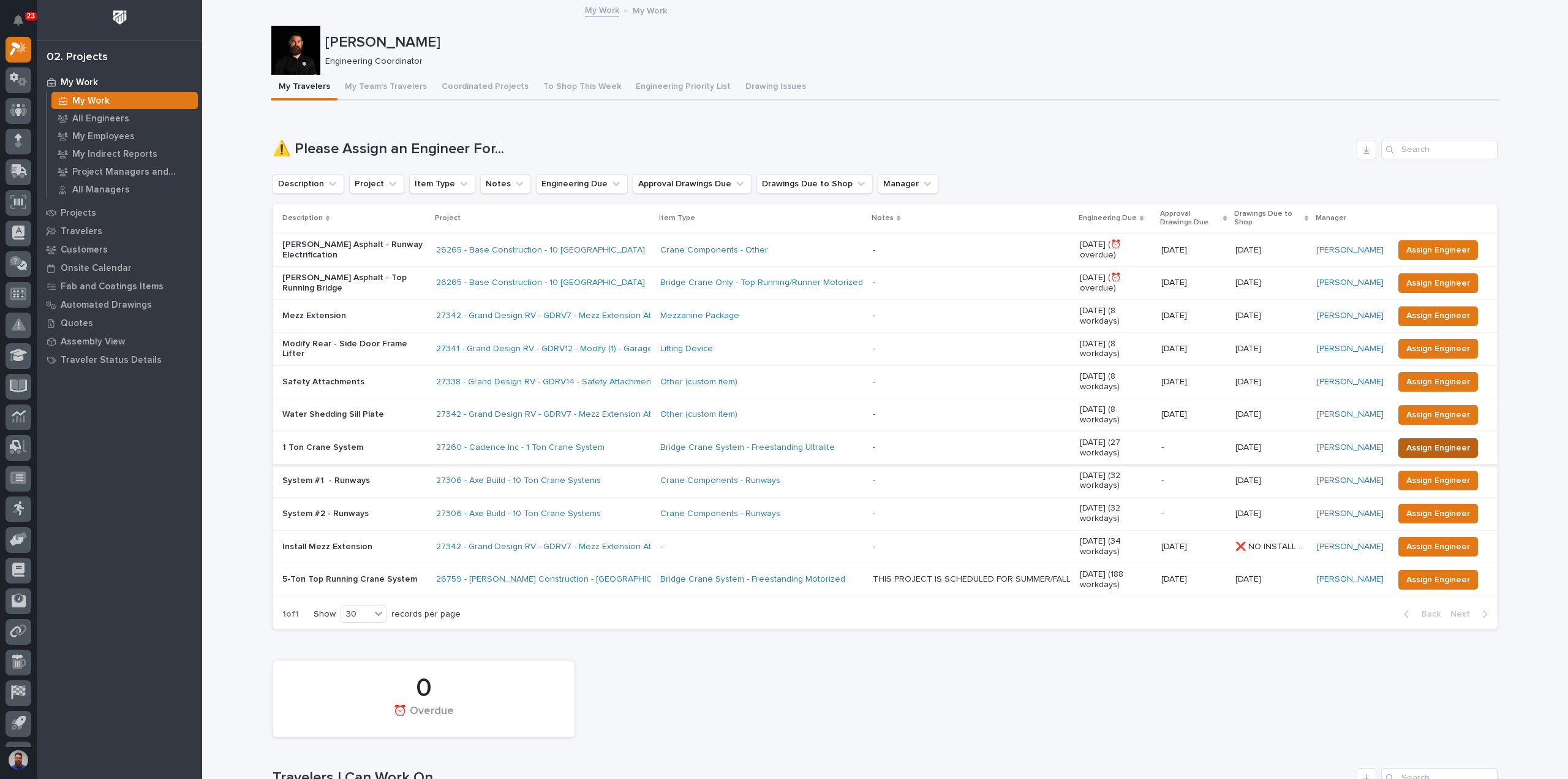
click at [1410, 441] on span "Assign Engineer" at bounding box center [1439, 448] width 64 height 15
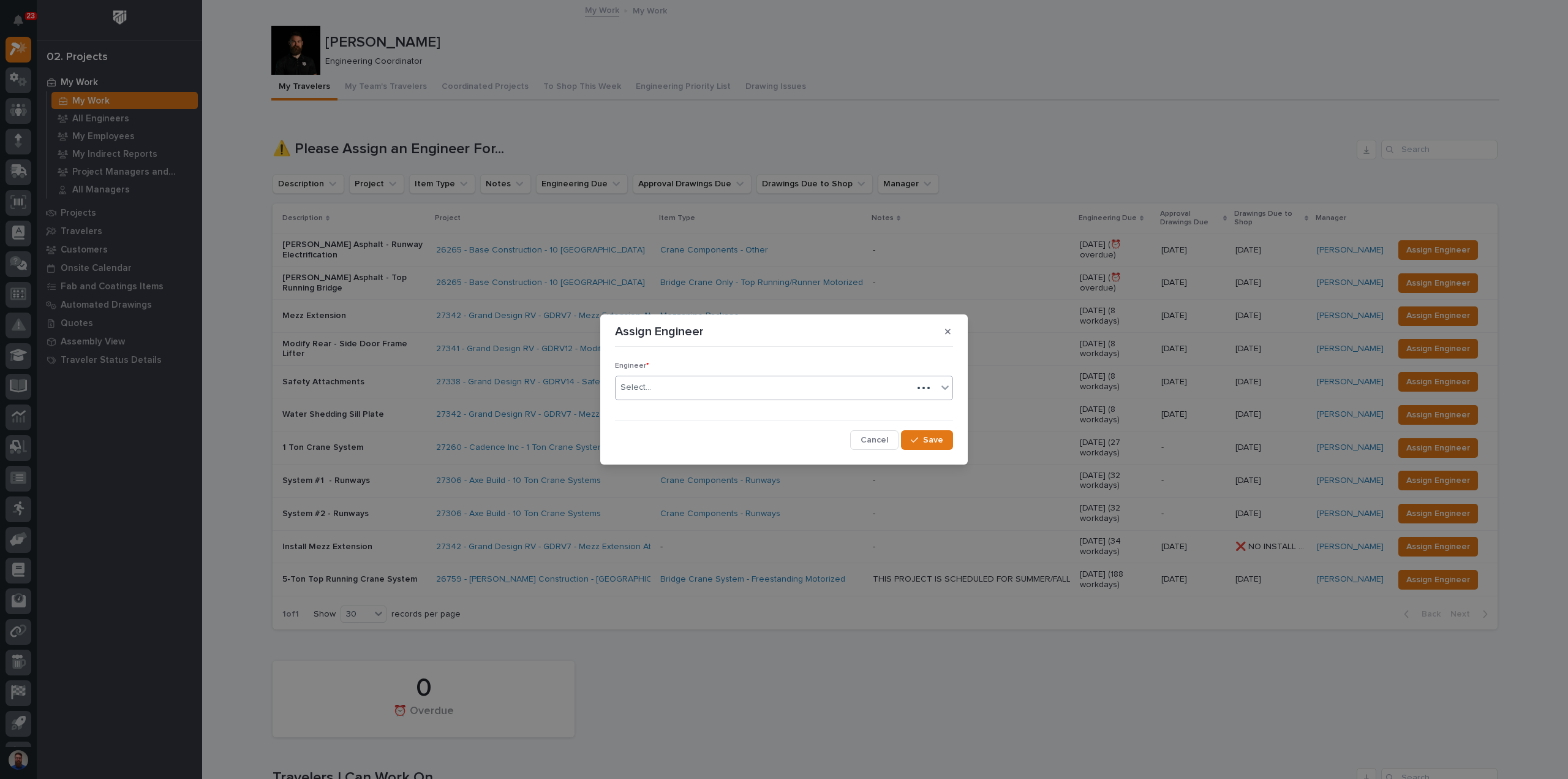
click at [681, 384] on div "Select..." at bounding box center [765, 387] width 298 height 20
type input "****"
click at [921, 439] on div "button" at bounding box center [916, 440] width 12 height 8
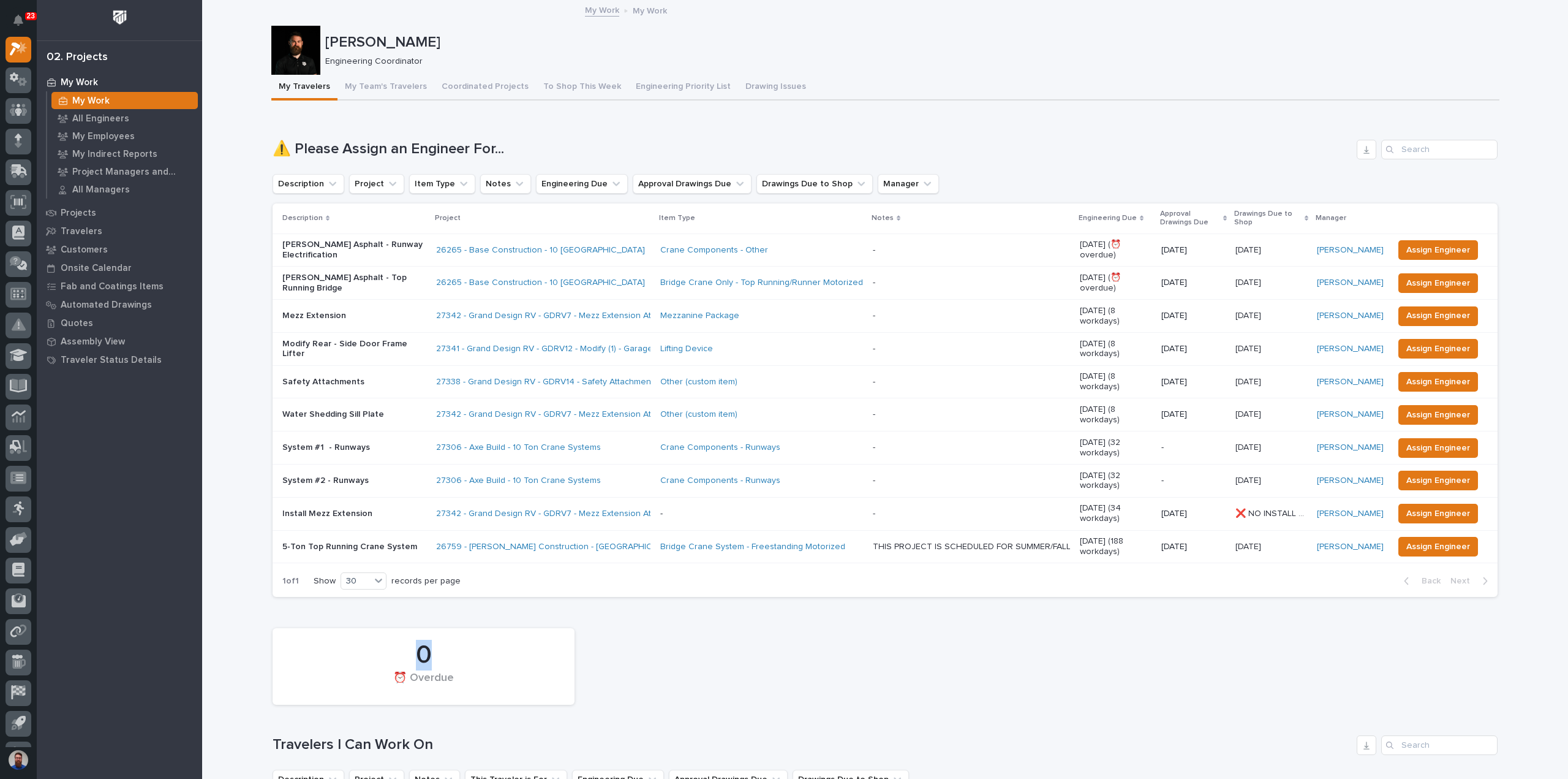
drag, startPoint x: 607, startPoint y: 579, endPoint x: 430, endPoint y: 639, distance: 186.9
click at [430, 672] on div "⏰ Overdue" at bounding box center [424, 684] width 260 height 25
drag, startPoint x: 461, startPoint y: 697, endPoint x: 286, endPoint y: 641, distance: 183.7
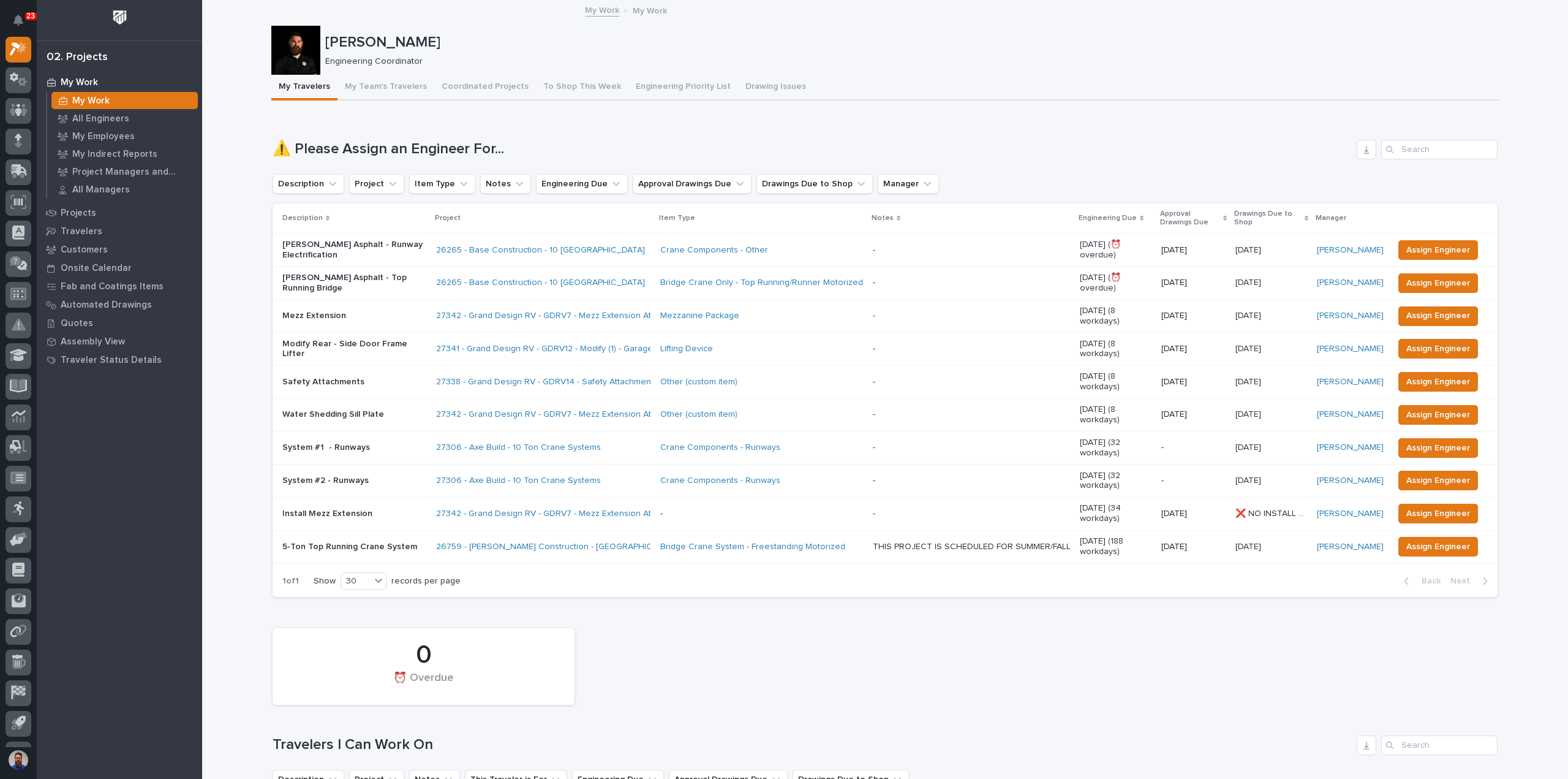
click at [272, 634] on div "0 ⏰ Overdue" at bounding box center [423, 666] width 302 height 76
drag, startPoint x: 256, startPoint y: 610, endPoint x: 468, endPoint y: 706, distance: 232.7
click at [468, 736] on h1 "Travelers I Can Work On" at bounding box center [812, 744] width 1079 height 18
click at [484, 640] on div "0" at bounding box center [424, 655] width 260 height 31
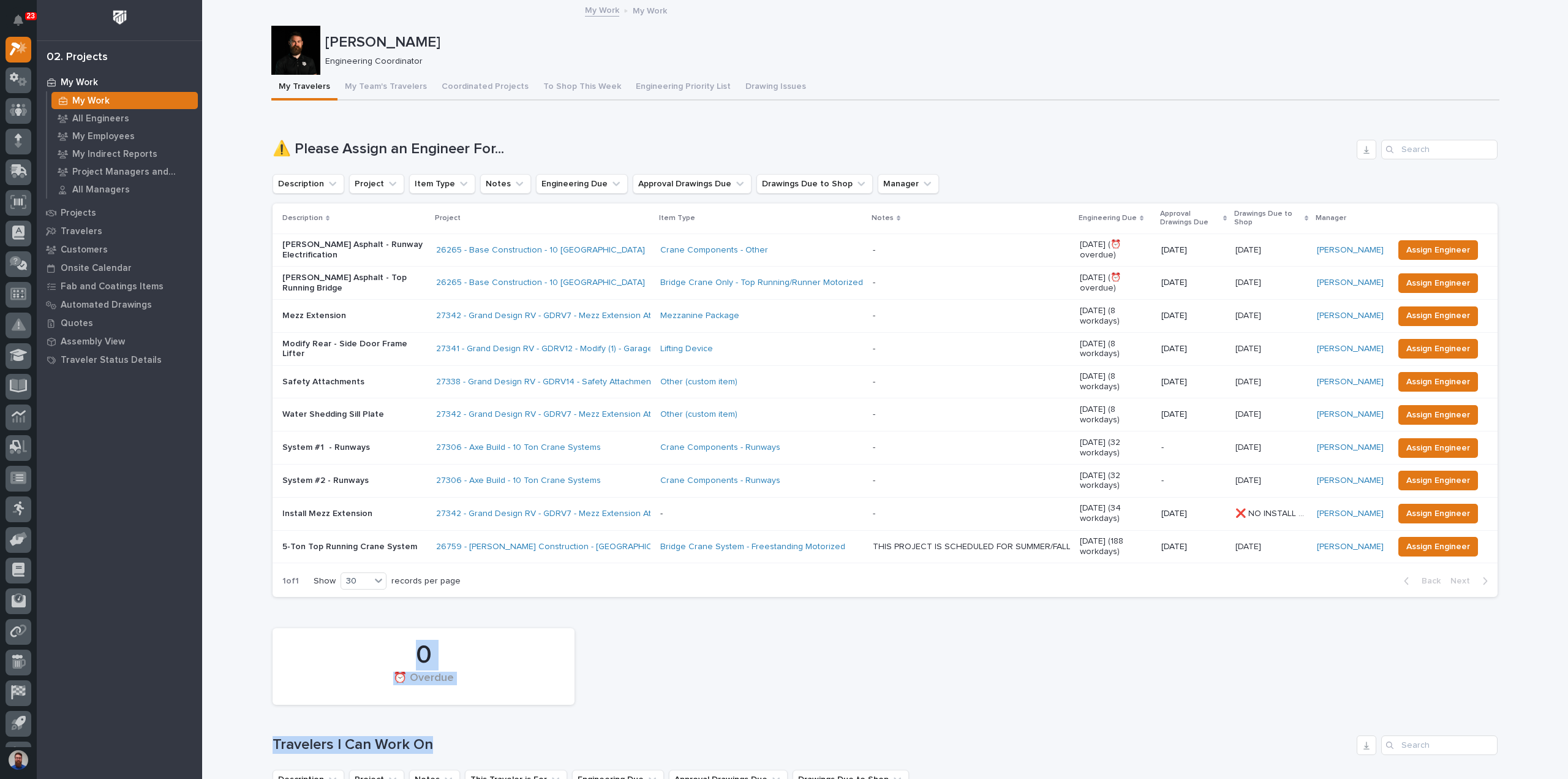
drag, startPoint x: 449, startPoint y: 716, endPoint x: 264, endPoint y: 620, distance: 208.4
click at [267, 622] on div "0 ⏰ Overdue" at bounding box center [885, 666] width 1237 height 89
drag, startPoint x: 459, startPoint y: 709, endPoint x: 239, endPoint y: 596, distance: 247.3
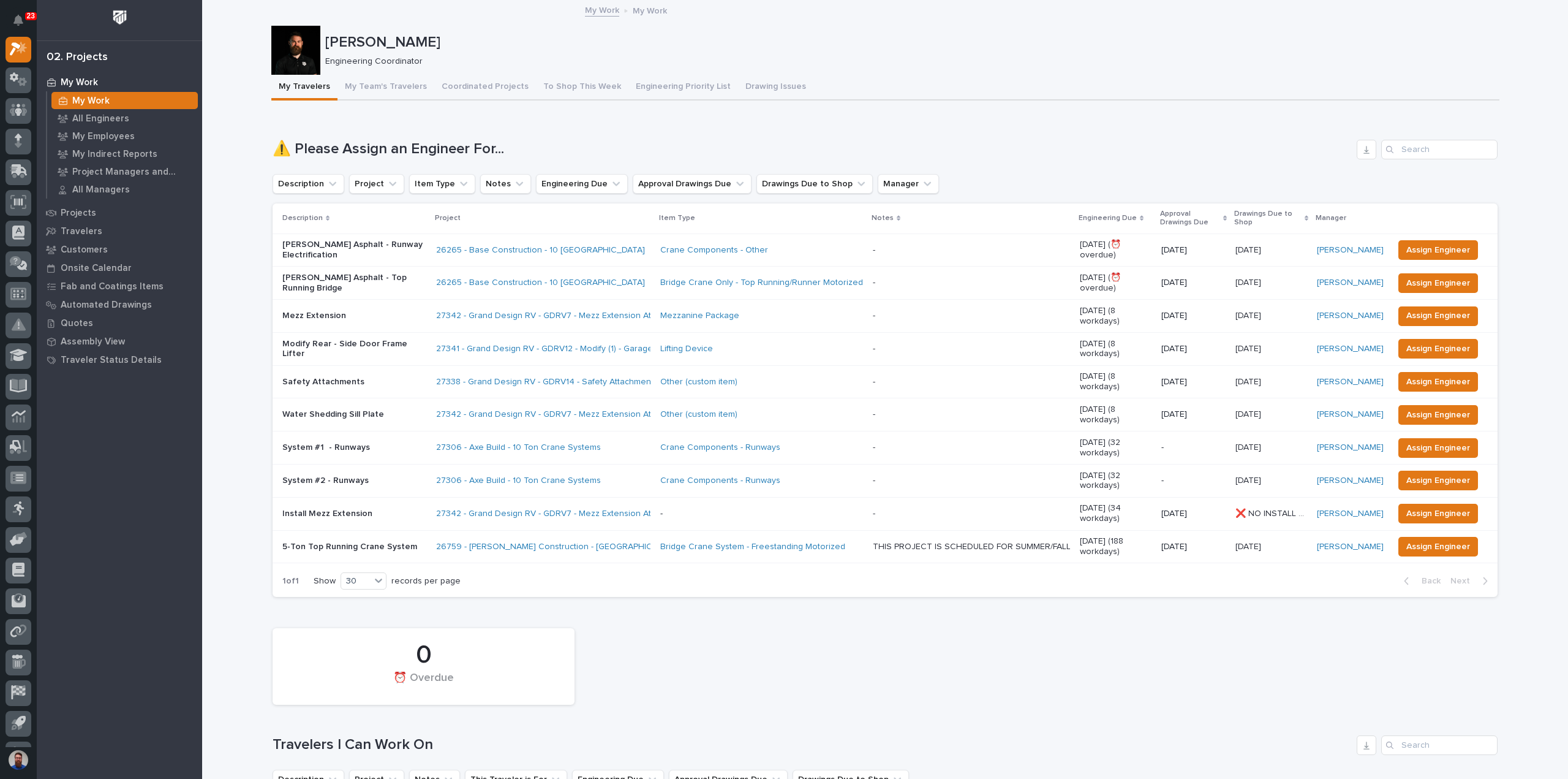
click at [267, 622] on div "0 ⏰ Overdue" at bounding box center [885, 666] width 1237 height 89
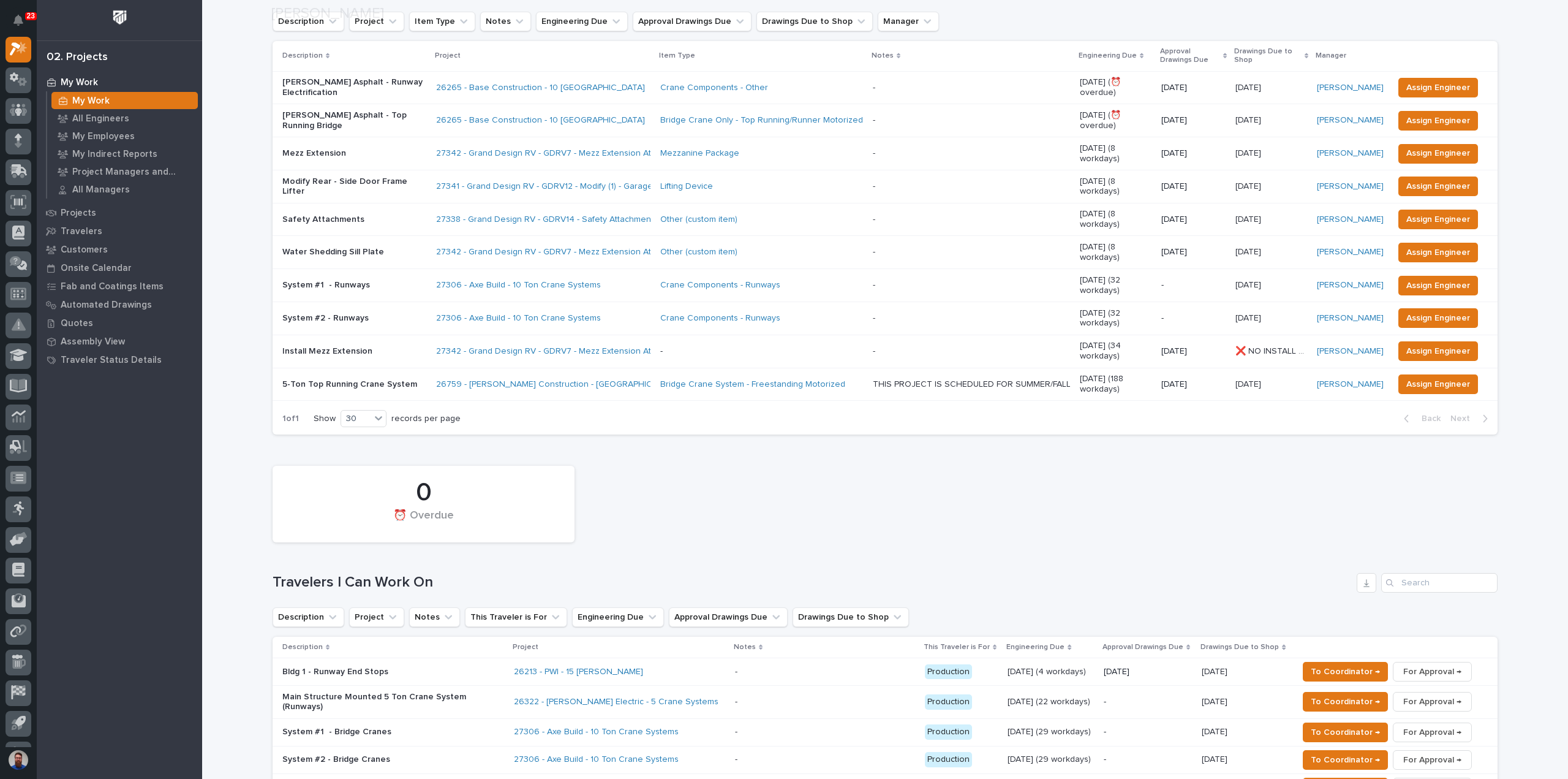
scroll to position [245, 0]
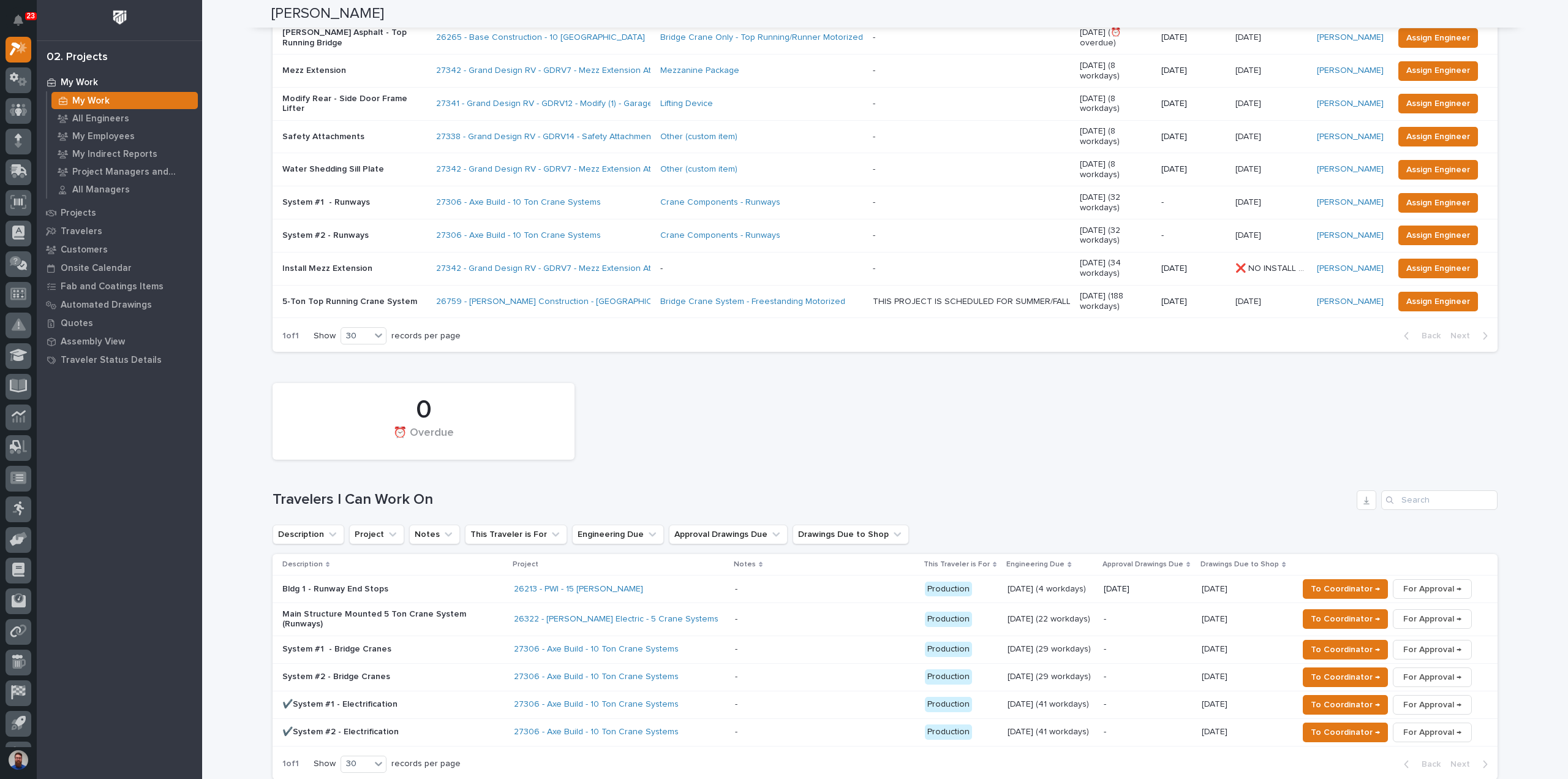
click at [628, 401] on div "0 ⏰ Overdue" at bounding box center [885, 421] width 1237 height 89
